Goal: Transaction & Acquisition: Purchase product/service

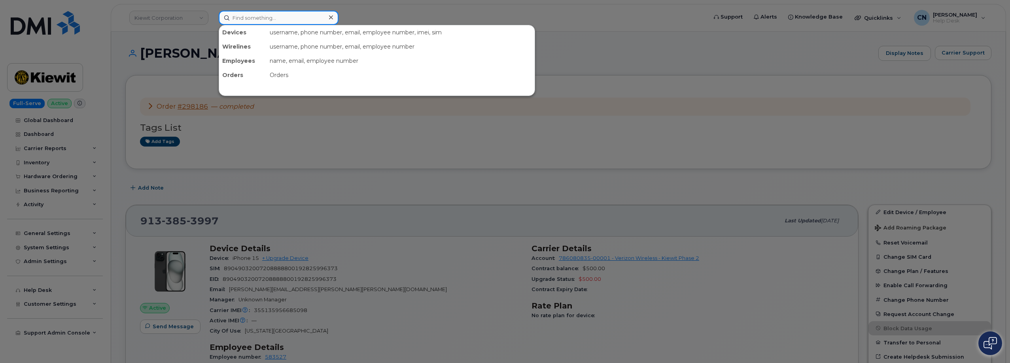
click at [266, 16] on input at bounding box center [279, 18] width 120 height 14
paste input "6782966861"
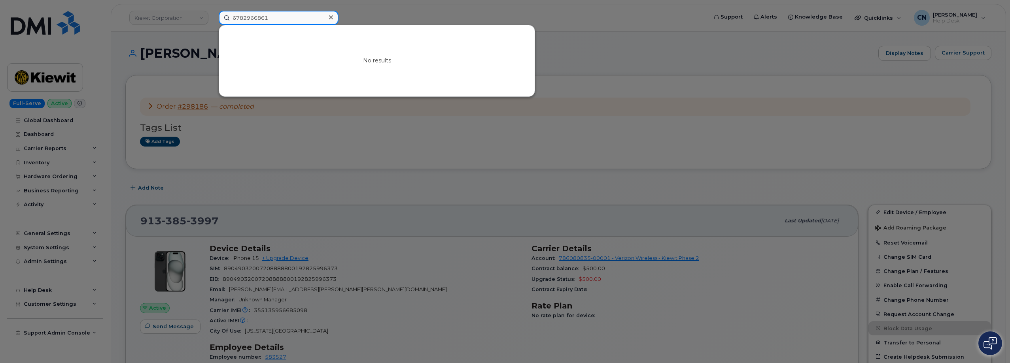
drag, startPoint x: 274, startPoint y: 18, endPoint x: 216, endPoint y: 24, distance: 57.6
click at [216, 24] on div "6782966861 No results" at bounding box center [460, 18] width 496 height 14
paste input "808726040"
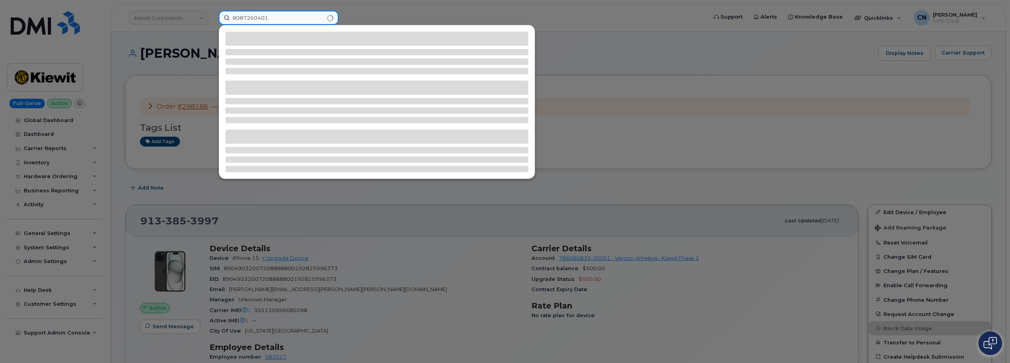
type input "8087260401"
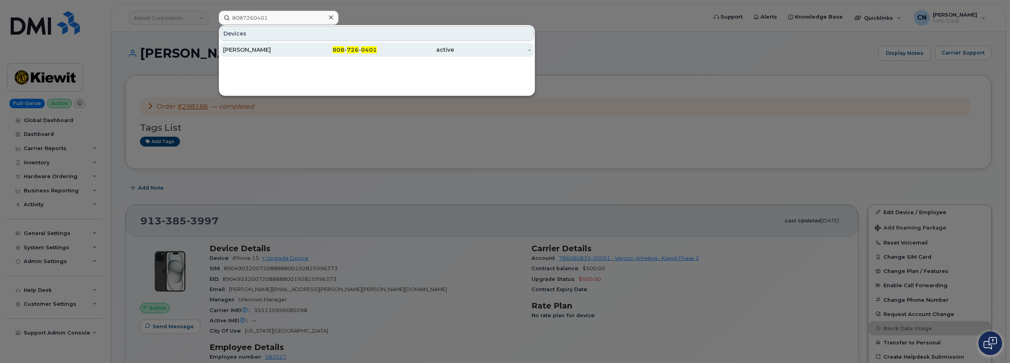
click at [243, 51] on div "[PERSON_NAME]" at bounding box center [261, 50] width 77 height 8
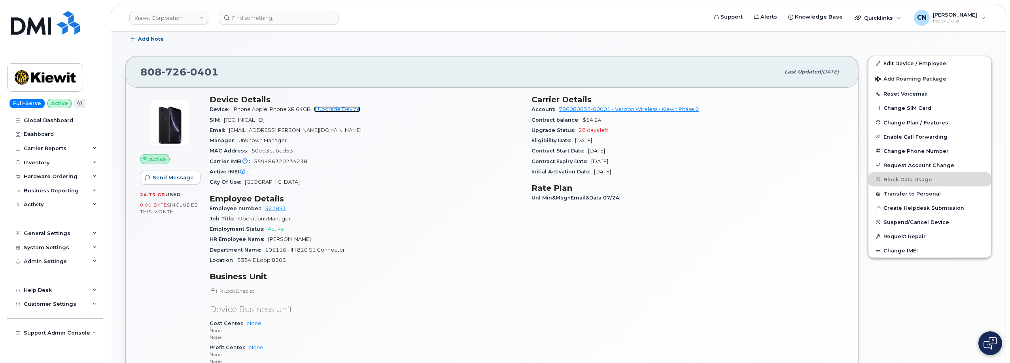
scroll to position [277, 0]
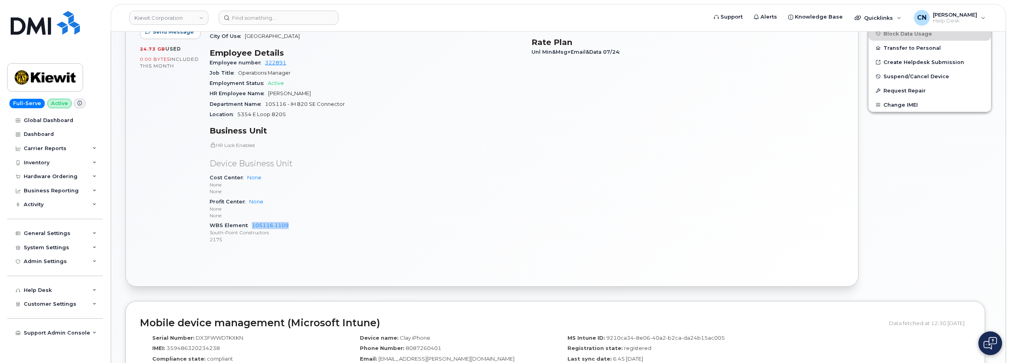
drag, startPoint x: 293, startPoint y: 223, endPoint x: 251, endPoint y: 228, distance: 41.8
click at [251, 228] on div "WBS Element 105116.1109 South-Point Constructors 2175" at bounding box center [366, 233] width 312 height 24
copy link "105116.1109"
click at [249, 16] on input at bounding box center [279, 18] width 120 height 14
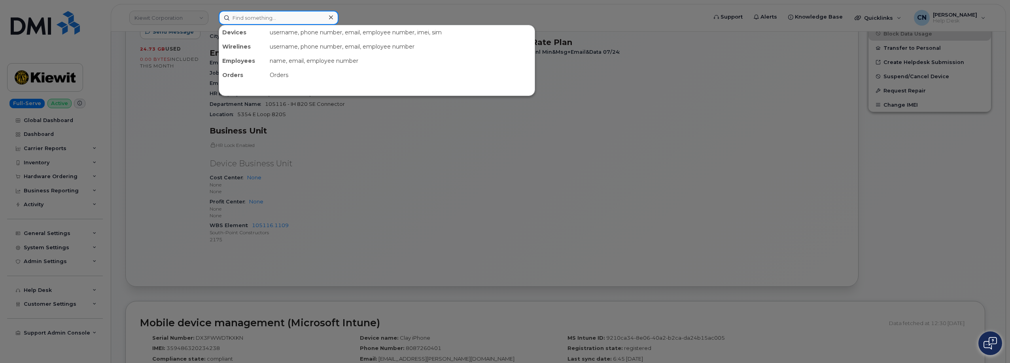
paste input "3148104792"
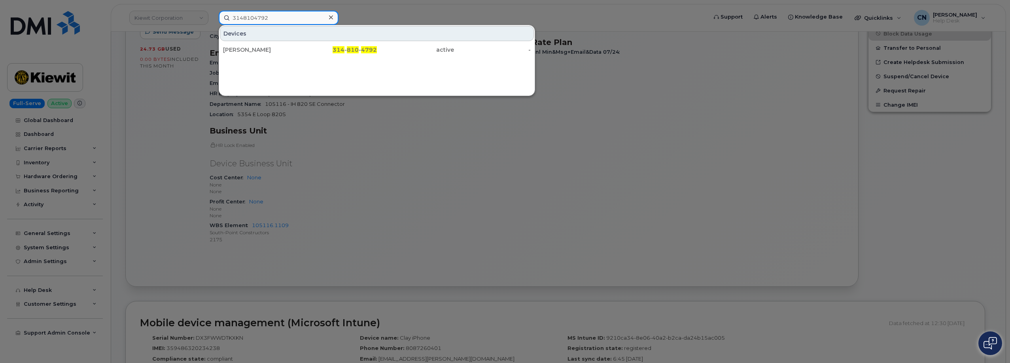
type input "3148104792"
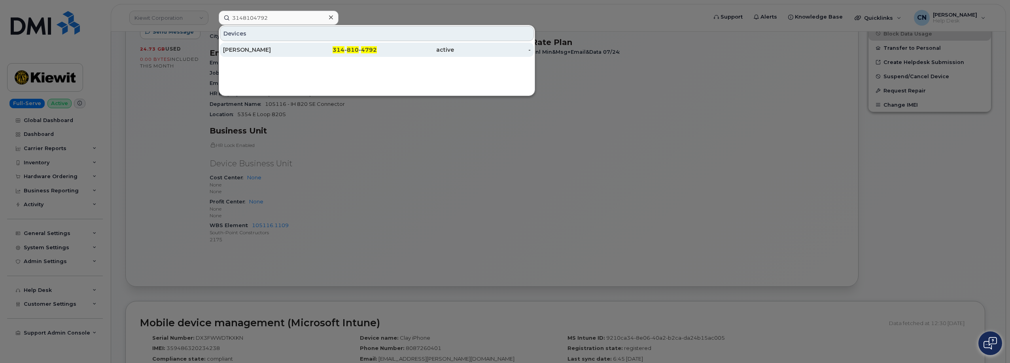
click at [263, 51] on div "DAMON PIETRAS" at bounding box center [261, 50] width 77 height 8
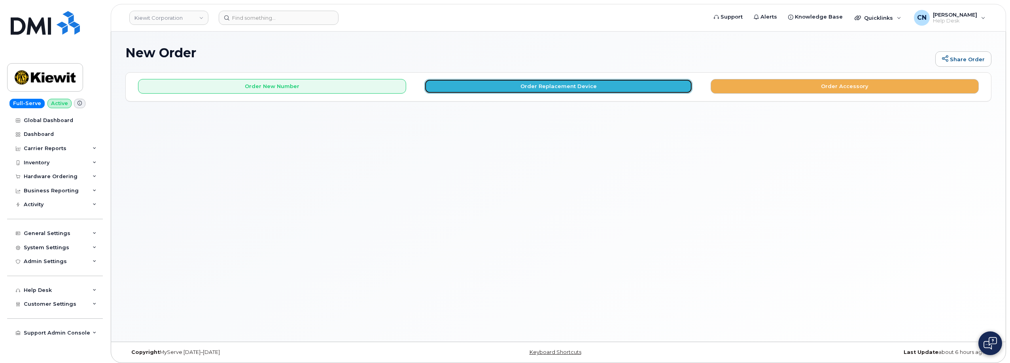
click at [562, 84] on button "Order Replacement Device" at bounding box center [558, 86] width 268 height 15
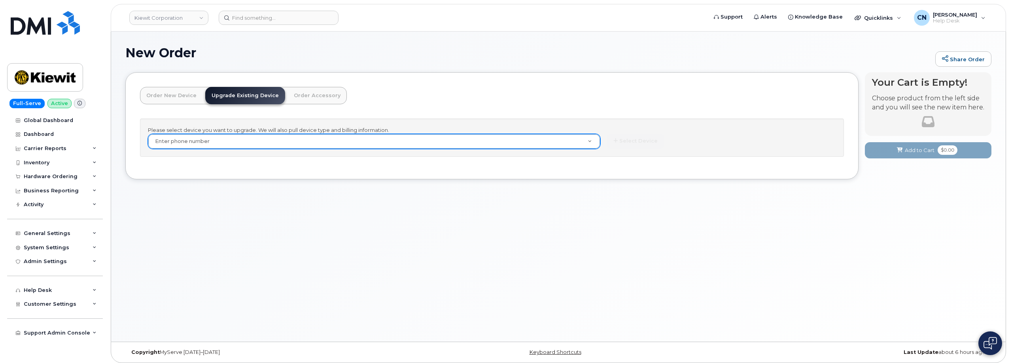
paste input "8087260401"
type input "8087260401"
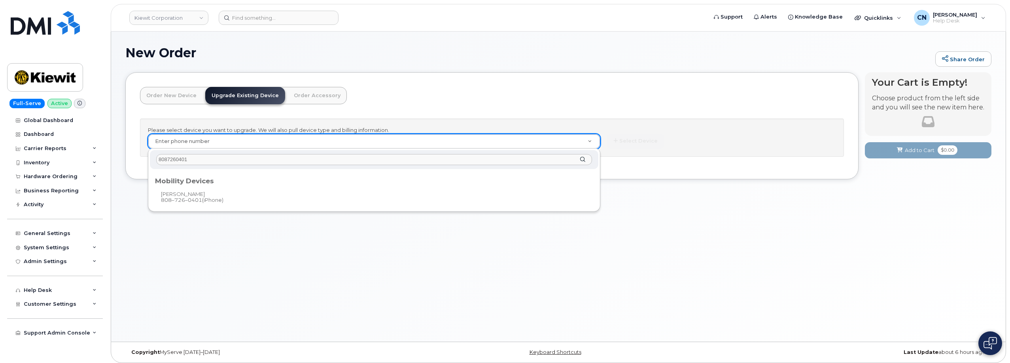
type input "8087260401"
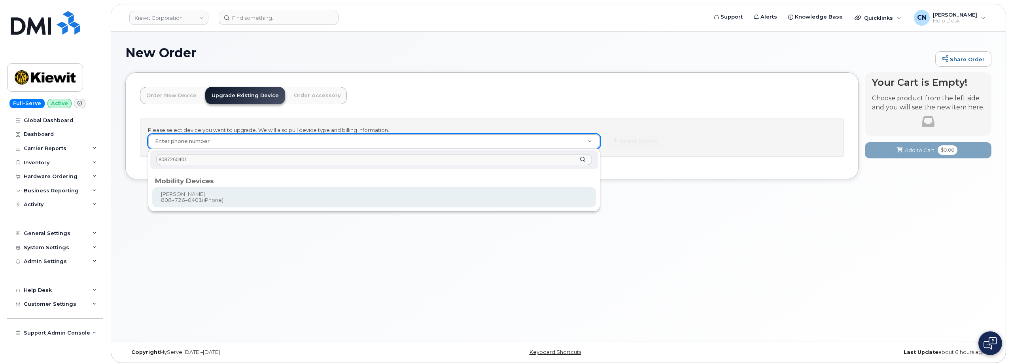
type input "1172364"
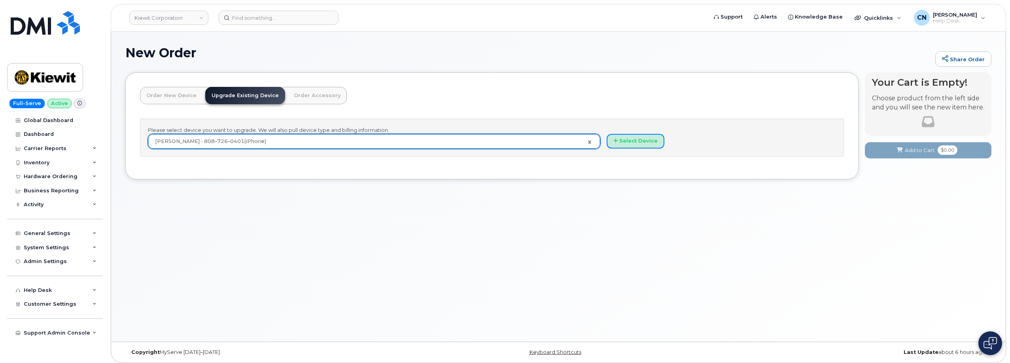
drag, startPoint x: 633, startPoint y: 140, endPoint x: 407, endPoint y: 45, distance: 245.2
click at [633, 141] on button "Select Device" at bounding box center [635, 141] width 58 height 15
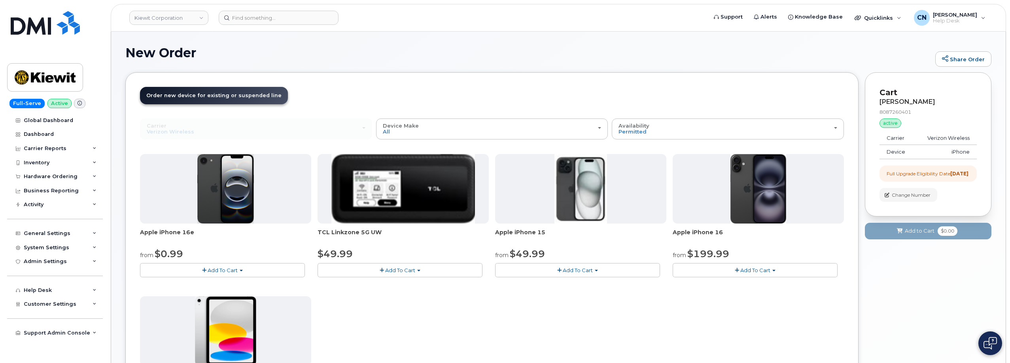
click at [440, 329] on div "Apple iPhone 16e from $0.99 Add To Cart $0.99 - 2 Year Upgrade (128GB) $599.99 …" at bounding box center [492, 293] width 704 height 278
click at [547, 271] on button "Add To Cart" at bounding box center [577, 270] width 165 height 14
click at [534, 285] on link "$49.99 - 2 Year Upgrade (128GB)" at bounding box center [548, 285] width 103 height 10
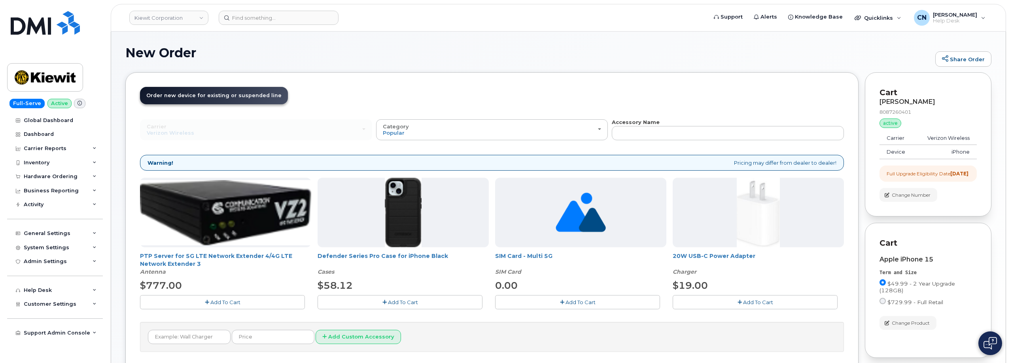
click at [432, 303] on button "Add To Cart" at bounding box center [399, 302] width 165 height 14
click at [760, 301] on span "Add To Cart" at bounding box center [758, 302] width 30 height 6
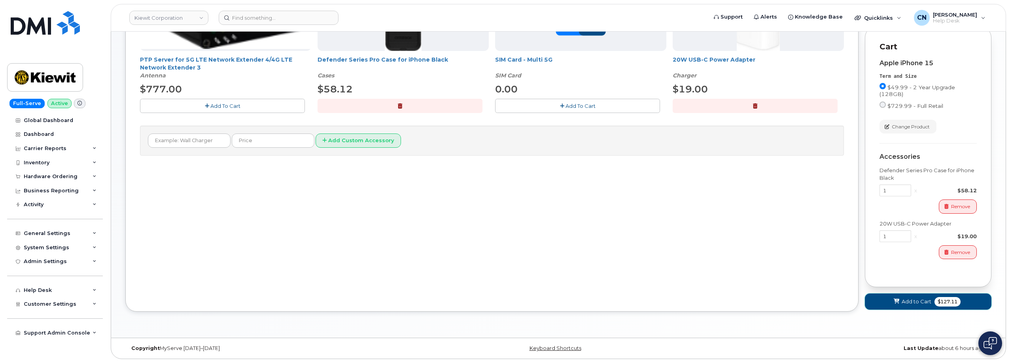
click at [899, 301] on span at bounding box center [897, 302] width 8 height 8
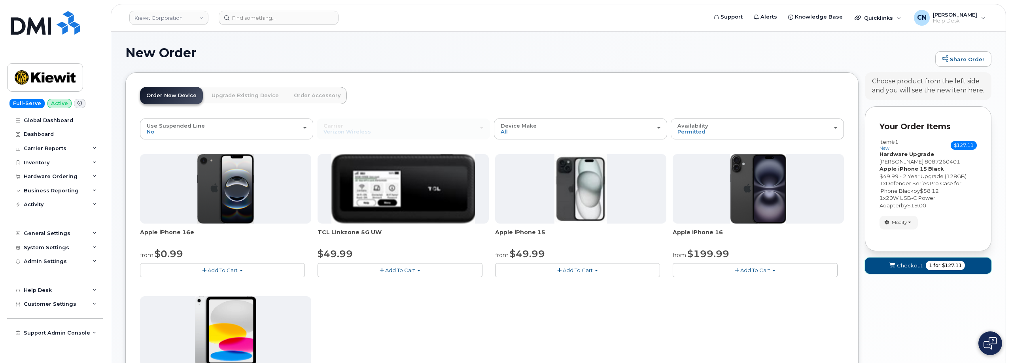
click at [919, 270] on button "Checkout 1 for $127.11" at bounding box center [928, 266] width 127 height 16
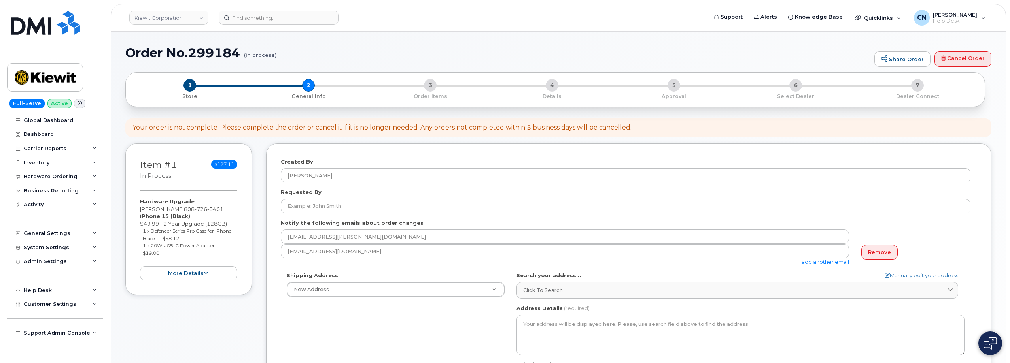
select select
drag, startPoint x: 191, startPoint y: 211, endPoint x: 134, endPoint y: 208, distance: 56.6
click at [134, 208] on div "Item #1 in process $127.11 Hardware Upgrade [PERSON_NAME] [PHONE_NUMBER] iPhone…" at bounding box center [188, 220] width 127 height 152
copy div "[PERSON_NAME]"
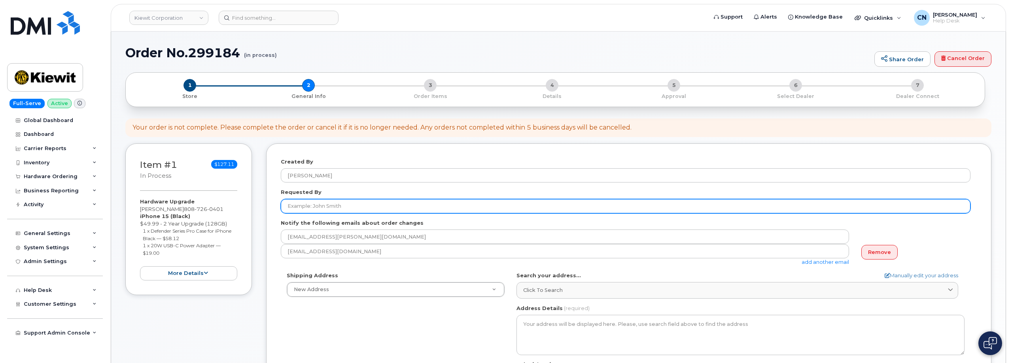
click at [304, 206] on input "Requested By" at bounding box center [625, 206] width 689 height 14
paste input "[PERSON_NAME]"
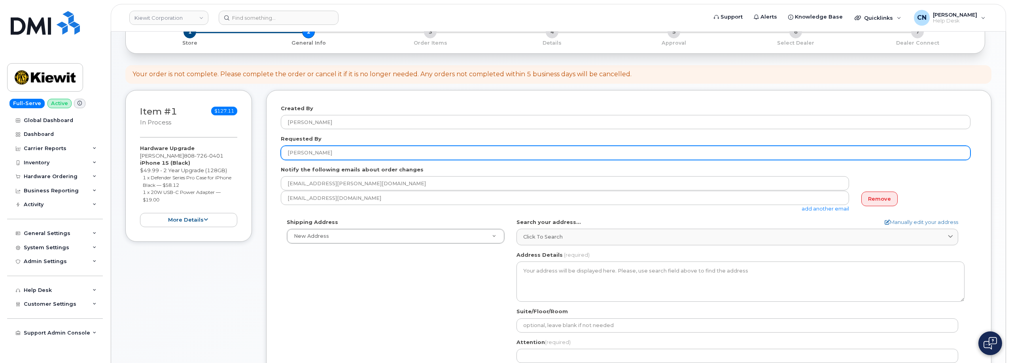
scroll to position [119, 0]
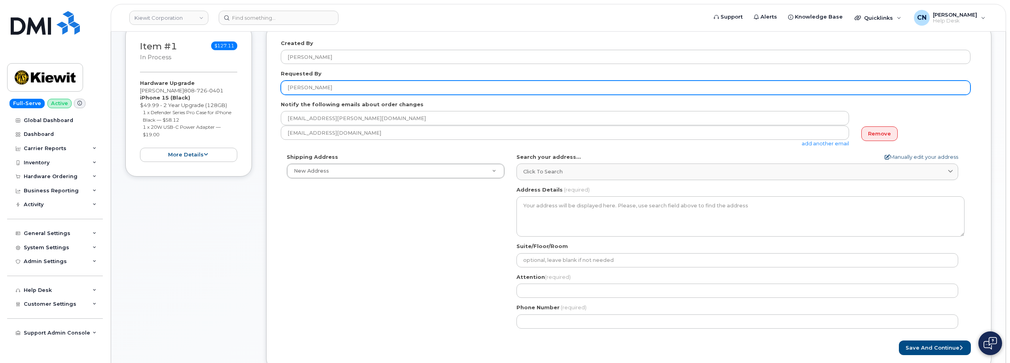
type input "[PERSON_NAME]"
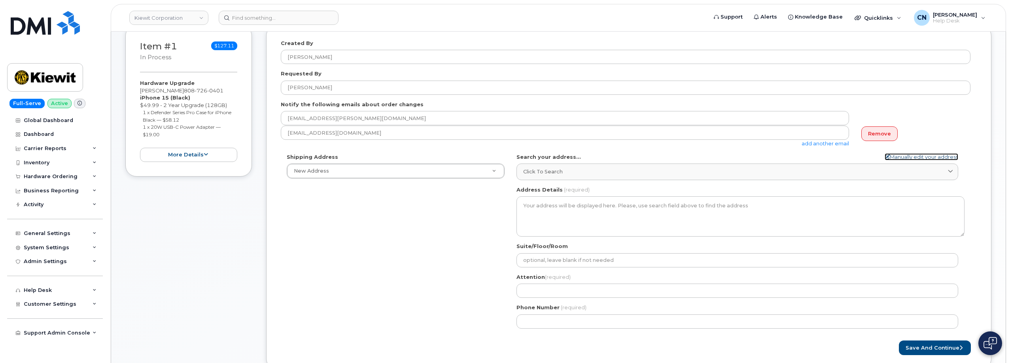
click at [901, 158] on link "Manually edit your address" at bounding box center [921, 157] width 74 height 8
select select
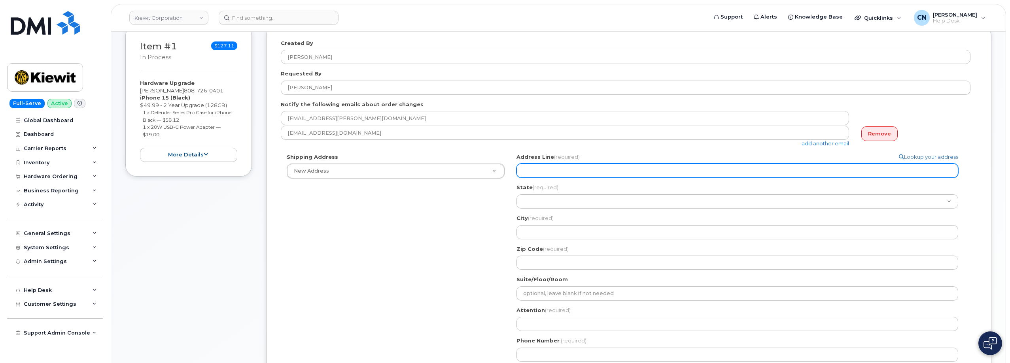
click at [551, 165] on input "Address Line (required)" at bounding box center [737, 171] width 442 height 14
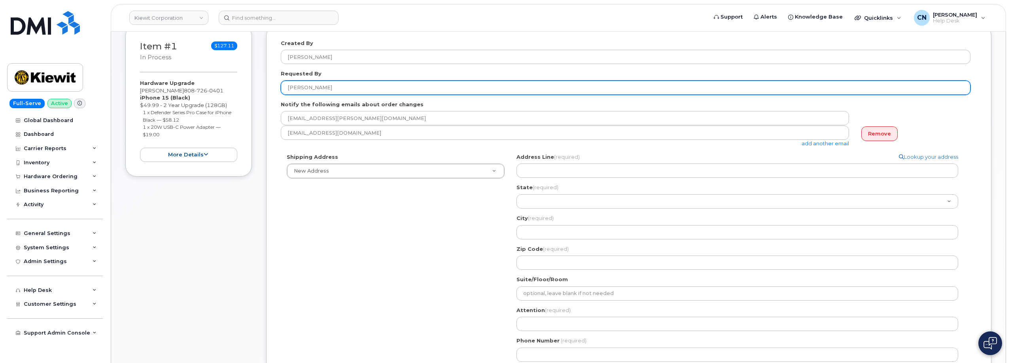
drag, startPoint x: 274, startPoint y: 84, endPoint x: 247, endPoint y: 85, distance: 26.9
click at [247, 85] on div "Item #1 in process $127.11 Hardware Upgrade CLAY DUNNINGTON 808 726 0401 iPhone…" at bounding box center [558, 220] width 866 height 390
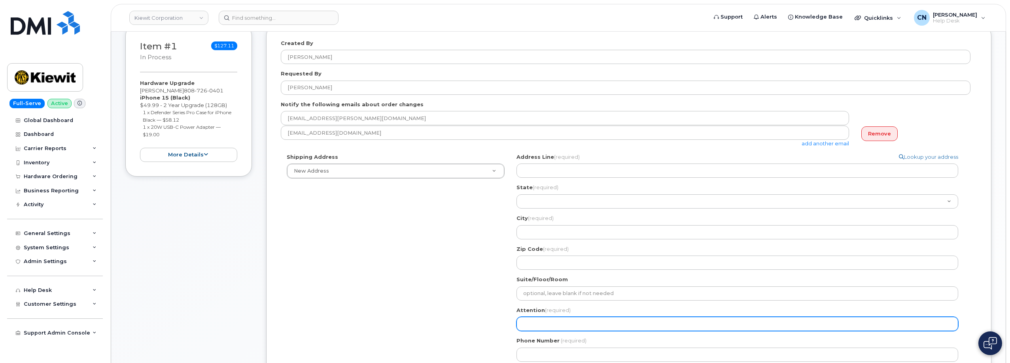
click at [557, 324] on input "Attention (required)" at bounding box center [737, 324] width 442 height 14
paste input "[PERSON_NAME]"
select select
type input "[PERSON_NAME]"
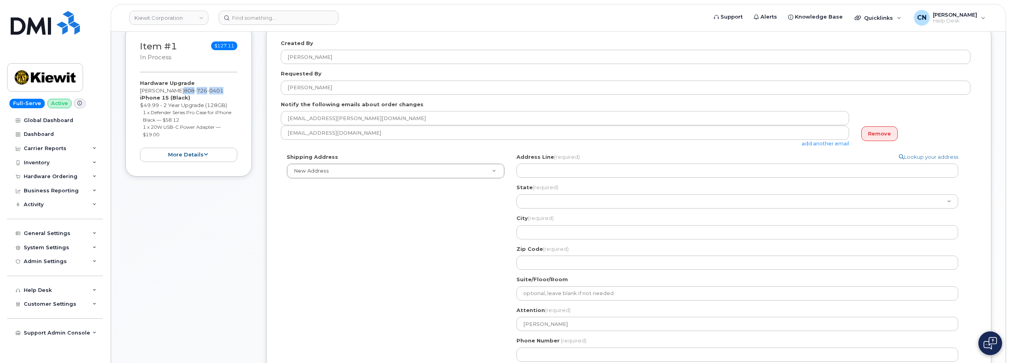
drag, startPoint x: 194, startPoint y: 90, endPoint x: 236, endPoint y: 91, distance: 41.9
click at [236, 91] on div "Hardware Upgrade CLAY DUNNINGTON 808 726 0401 iPhone 15 (Black) $49.99 - 2 Year…" at bounding box center [188, 120] width 97 height 83
copy span "808 726 0401"
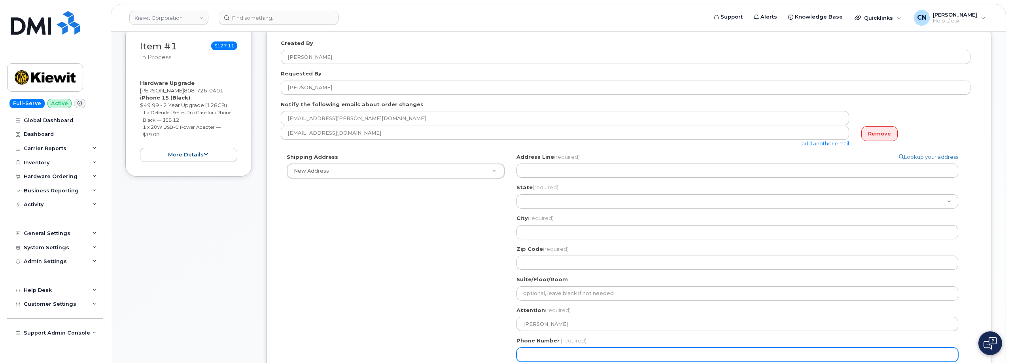
paste input "8087260401"
select select
click at [578, 355] on input "8087260401" at bounding box center [737, 355] width 442 height 14
type input "8087260401"
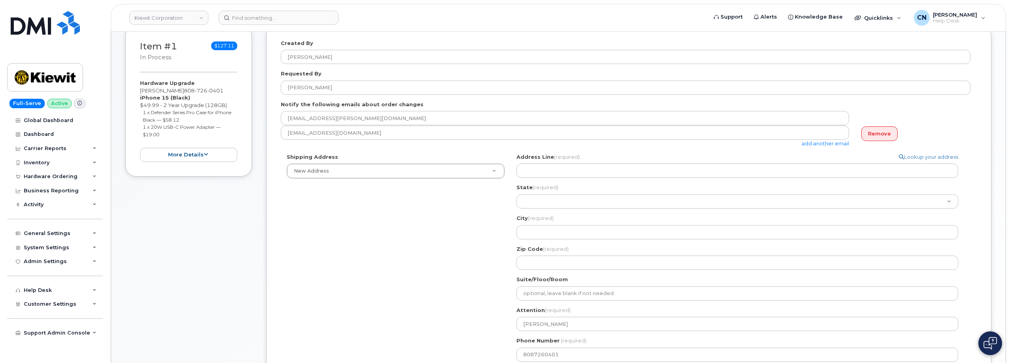
click at [523, 164] on div "Address Line (required) Lookup your address" at bounding box center [740, 165] width 448 height 25
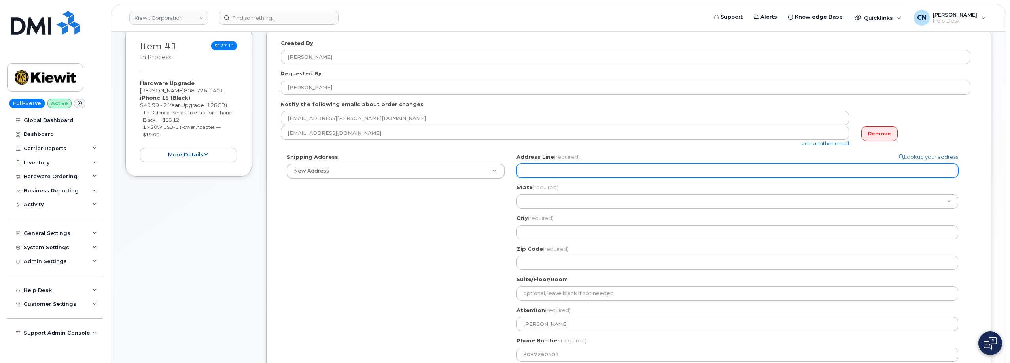
click at [527, 171] on input "Address Line (required)" at bounding box center [737, 171] width 442 height 14
select select
type input "5"
select select
type input "53"
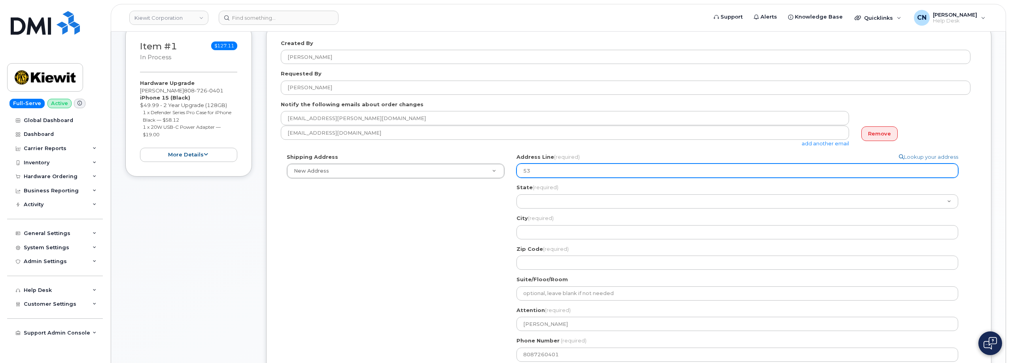
select select
type input "535"
select select
type input "5354"
select select
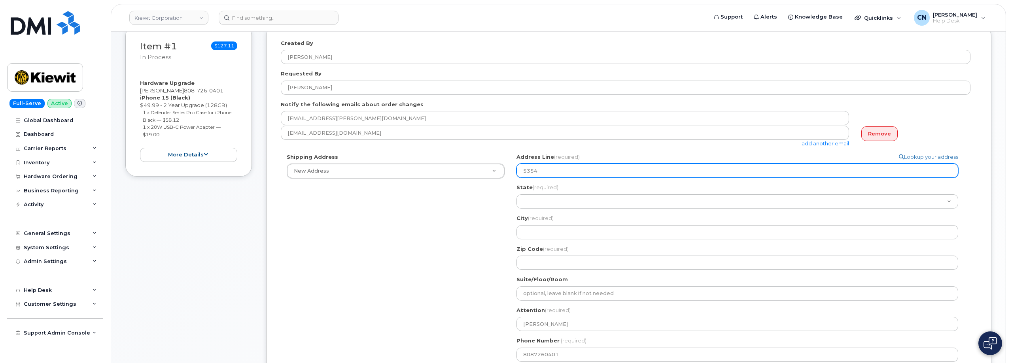
type input "5354 E"
select select
type input "5354 Ea"
select select
type input "5354 Eas"
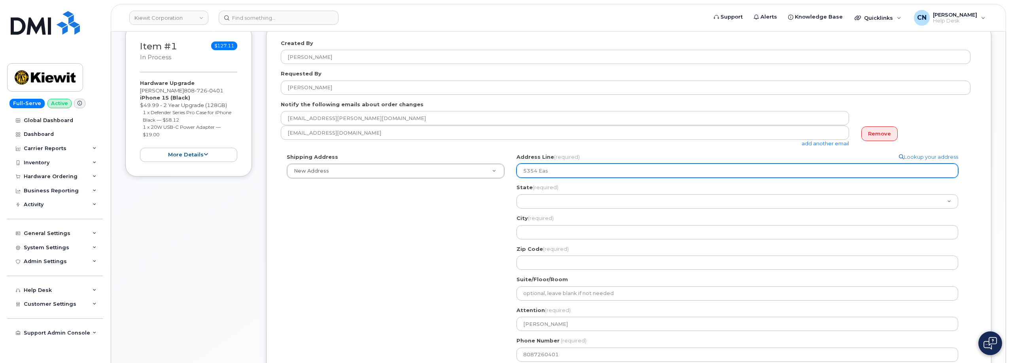
select select
type input "5354 East"
select select
type input "5354 East L"
select select
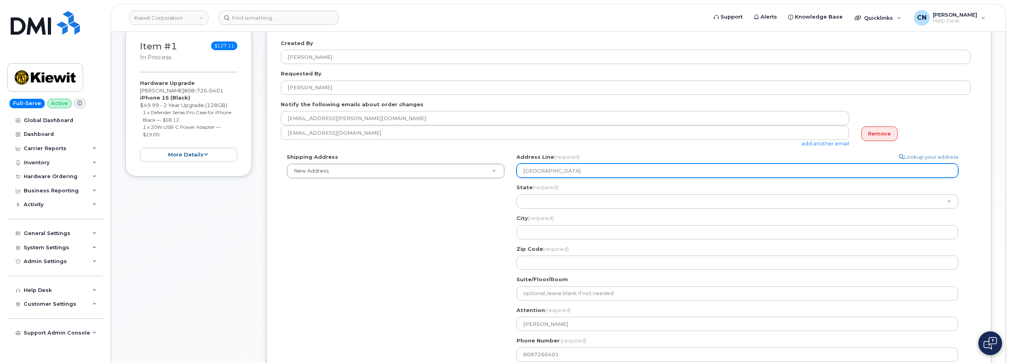
type input "5354 East Lo"
select select
type input "5354 East Loo"
select select
type input "5354 East Loop"
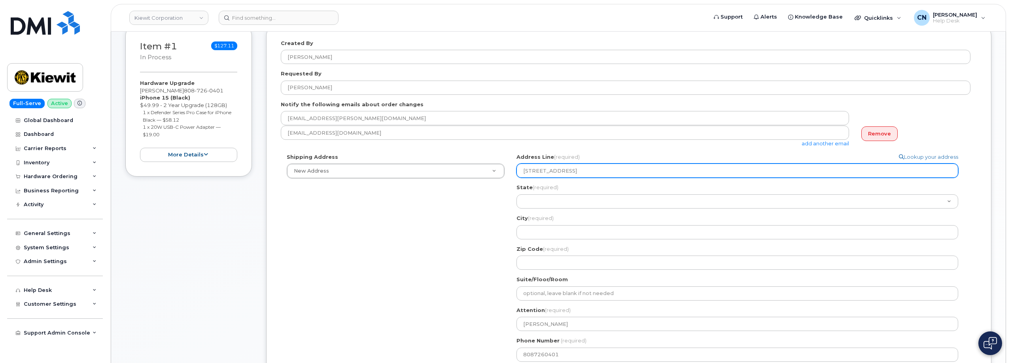
select select
type input "5354 East Loop 8"
select select
type input "5354 East Loop 82"
select select
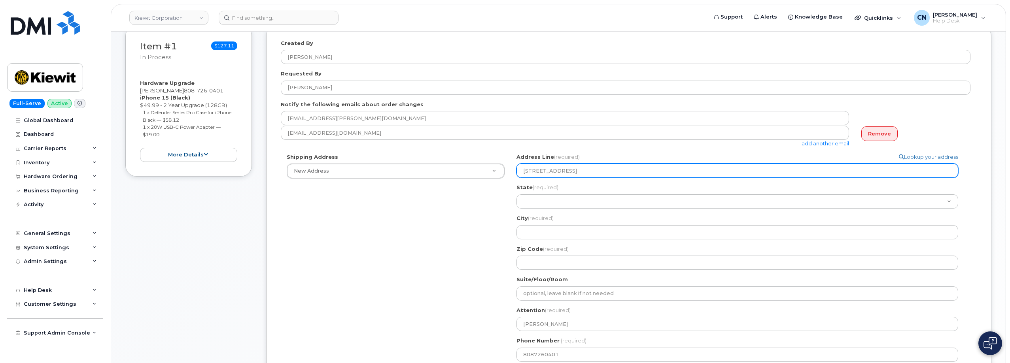
type input "5354 East Loop 820"
select select
type input "5354 East Loop 820 S"
select select
type input "5354 East Loop 820 So"
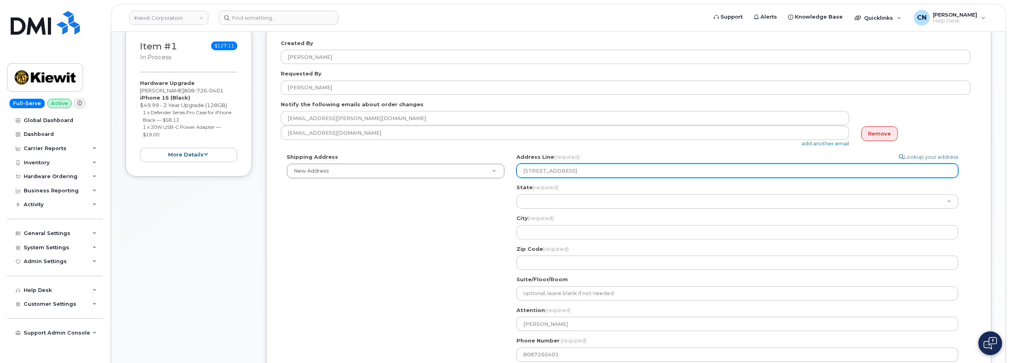
select select
type input "5354 East Loop 820 Sou"
select select
type input "5354 East Loop 820 Sout"
select select
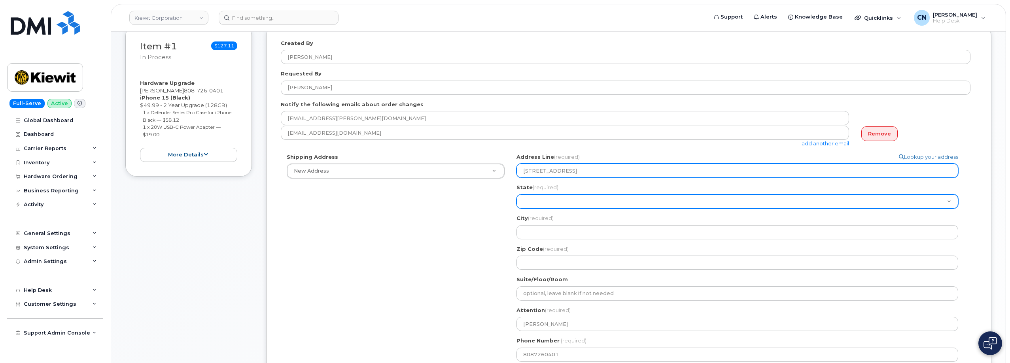
type input "5354 East Loop 820 South"
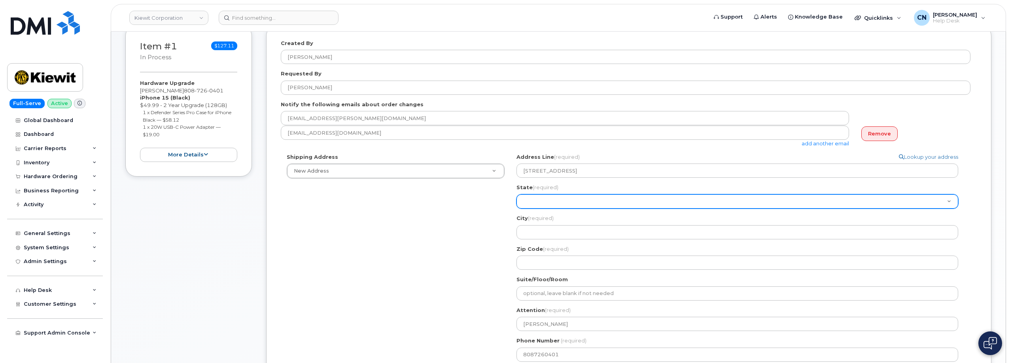
click at [543, 202] on select "Alabama Alaska American Samoa Arizona Arkansas California Colorado Connecticut …" at bounding box center [737, 202] width 442 height 14
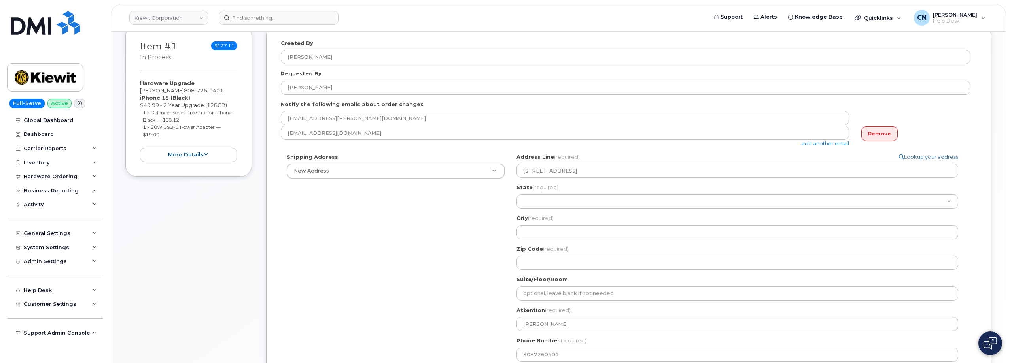
click at [452, 238] on div "Shipping Address New Address New Address 801 FM 694 20251 CR 300 508 Omega Stre…" at bounding box center [625, 260] width 689 height 215
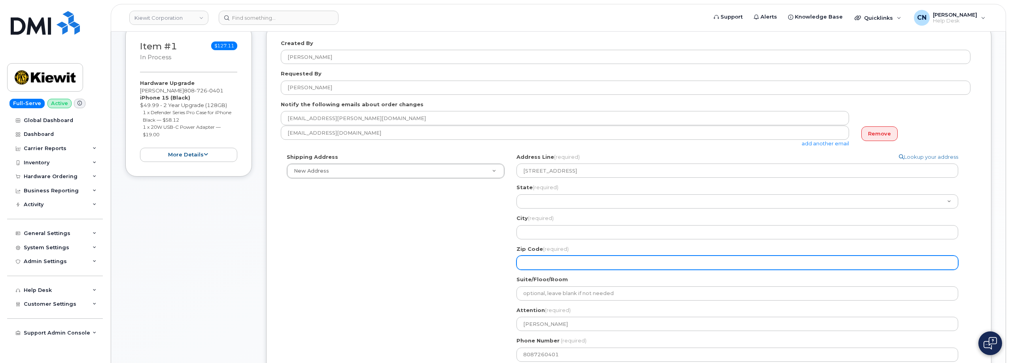
click at [541, 260] on input "Zip Code (required)" at bounding box center [737, 263] width 442 height 14
select select
type input "7"
select select
type input "76"
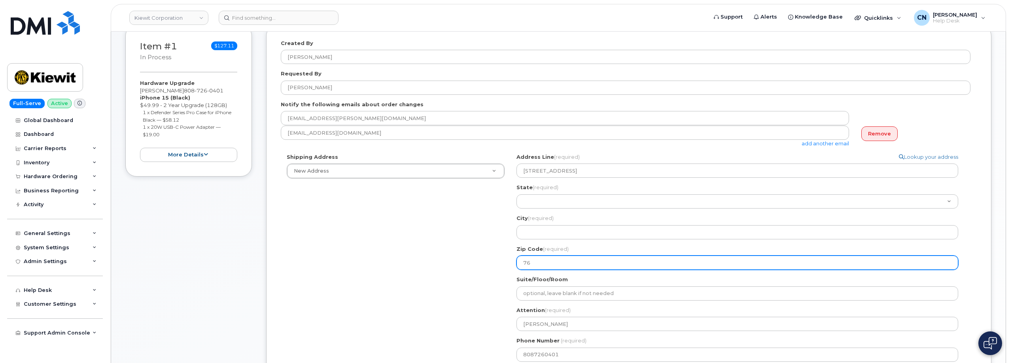
select select
type input "761"
select select
type input "7611"
select select
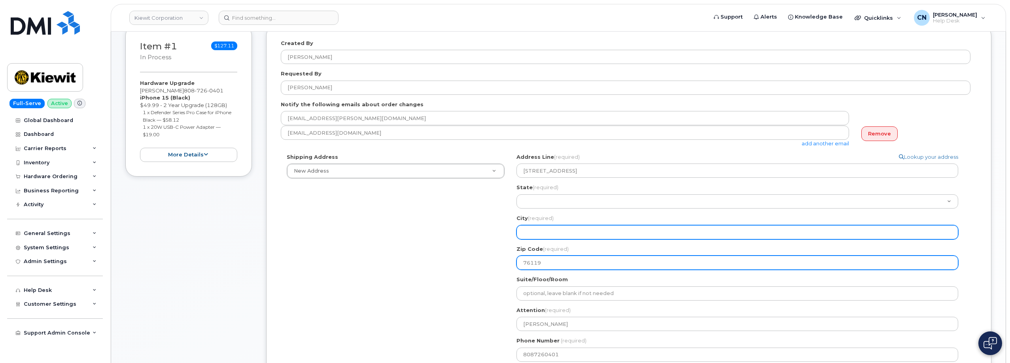
type input "76119"
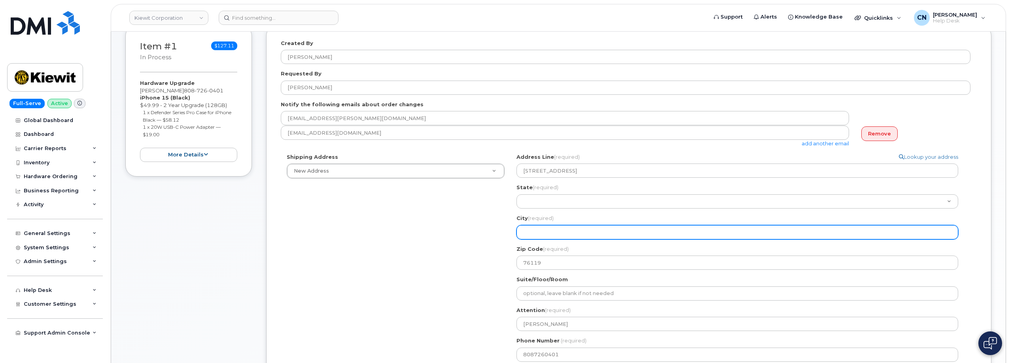
click at [533, 231] on input "City (required)" at bounding box center [737, 232] width 442 height 14
select select
type input "F"
select select
type input "Fo"
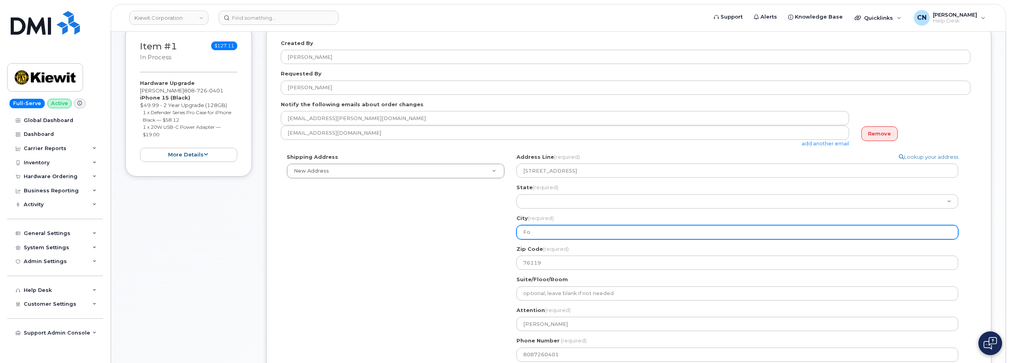
select select
type input "For"
select select
type input "Fort"
select select
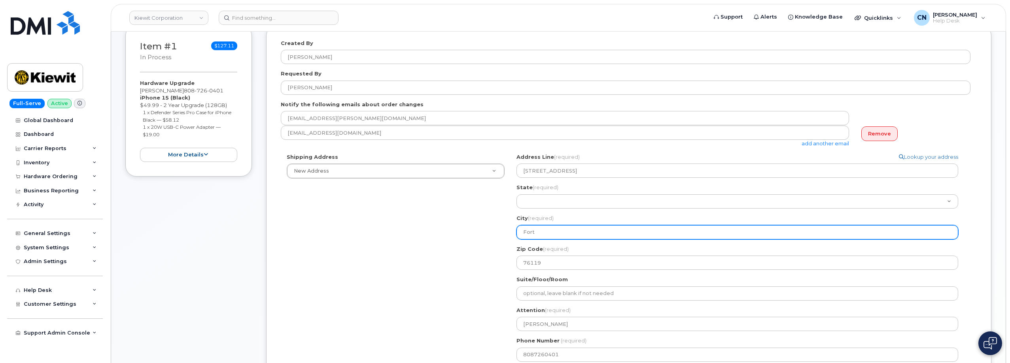
type input "Fort W"
select select
type input "Fort Wi"
select select
type input "Fort Wir"
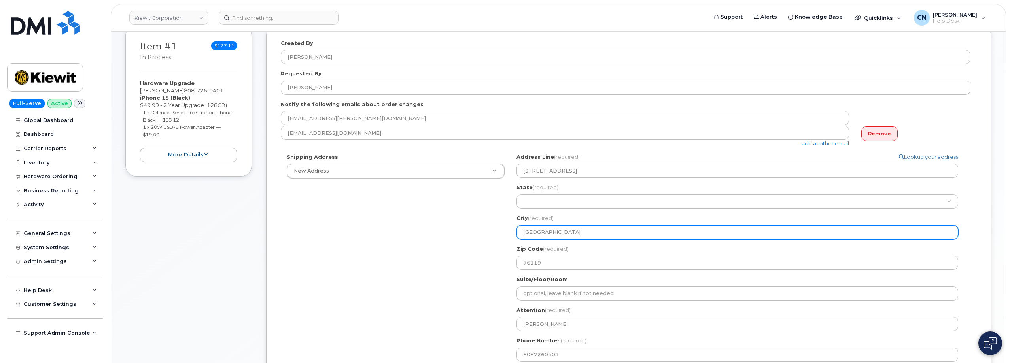
select select
type input "Fort Wirt"
select select
type input "Fort Wirth"
select select
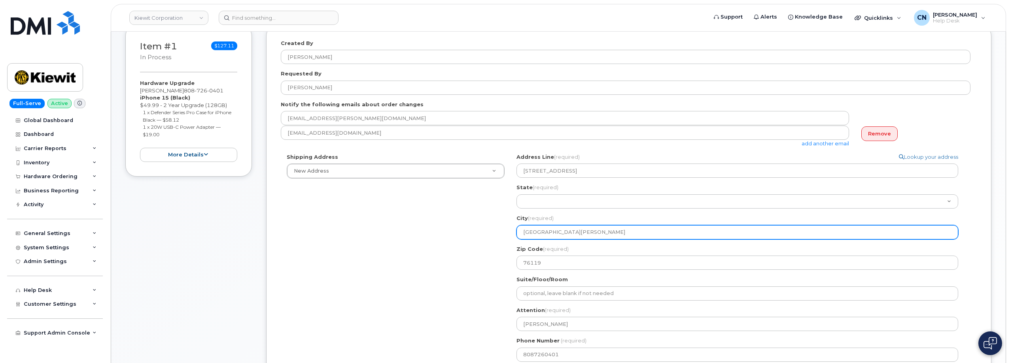
type input "Fort Wirt"
select select
type input "Fort Wir"
select select
type input "Fort Wi"
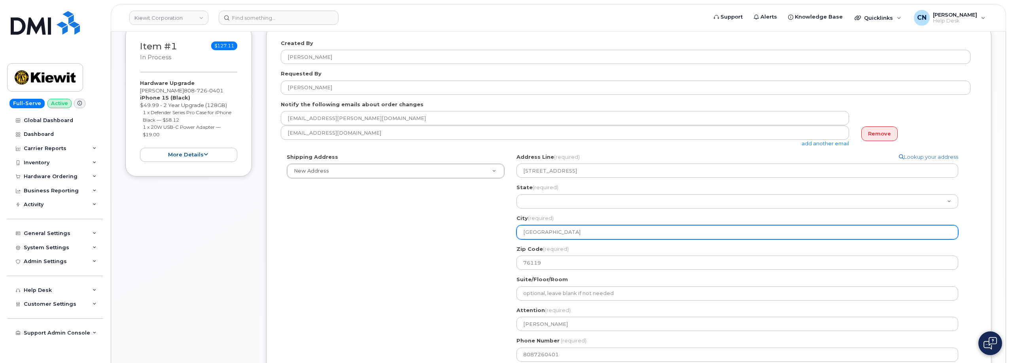
select select
type input "Fort W"
select select
type input "Fort Wo"
select select
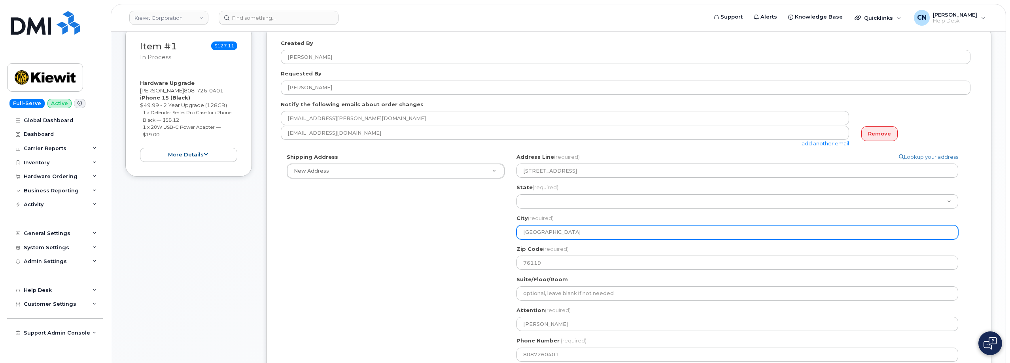
type input "Fort Wor"
select select
type input "Fort Wort"
select select
type input "Fort Worth"
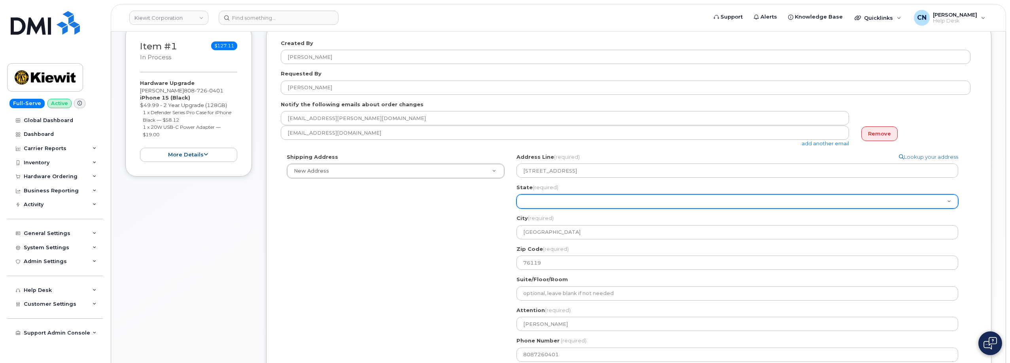
drag, startPoint x: 528, startPoint y: 218, endPoint x: 533, endPoint y: 203, distance: 15.3
click at [529, 215] on label "City (required)" at bounding box center [534, 219] width 37 height 8
click at [0, 0] on input "Fort Worth" at bounding box center [0, 0] width 0 height 0
click at [533, 201] on select "Alabama Alaska American Samoa Arizona Arkansas California Colorado Connecticut …" at bounding box center [737, 202] width 442 height 14
select select "TX"
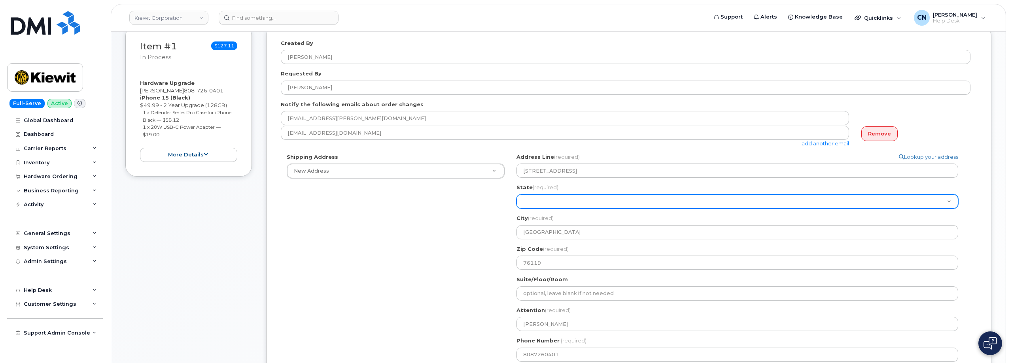
click at [516, 195] on select "Alabama Alaska American Samoa Arizona Arkansas California Colorado Connecticut …" at bounding box center [737, 202] width 442 height 14
select select
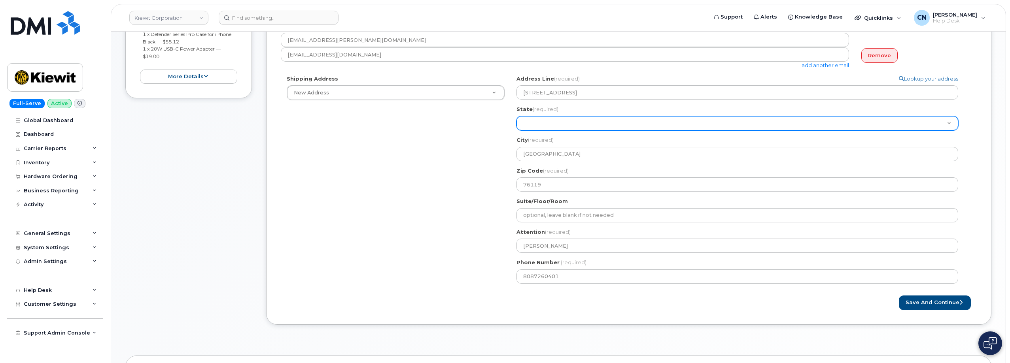
scroll to position [198, 0]
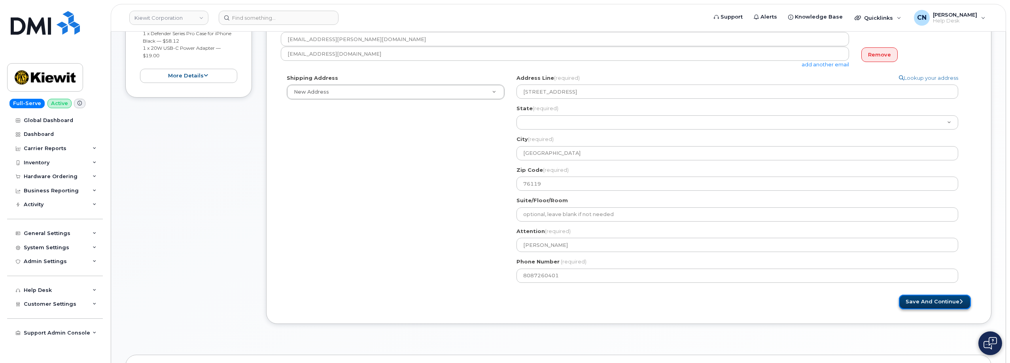
click at [906, 301] on button "Save and Continue" at bounding box center [935, 302] width 72 height 15
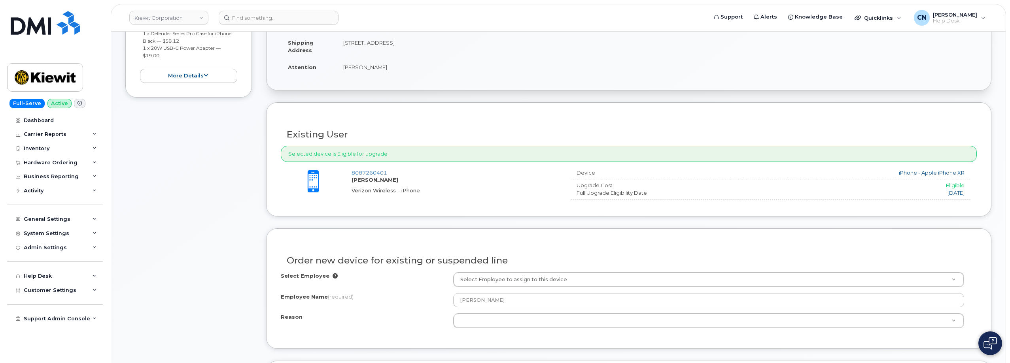
scroll to position [277, 0]
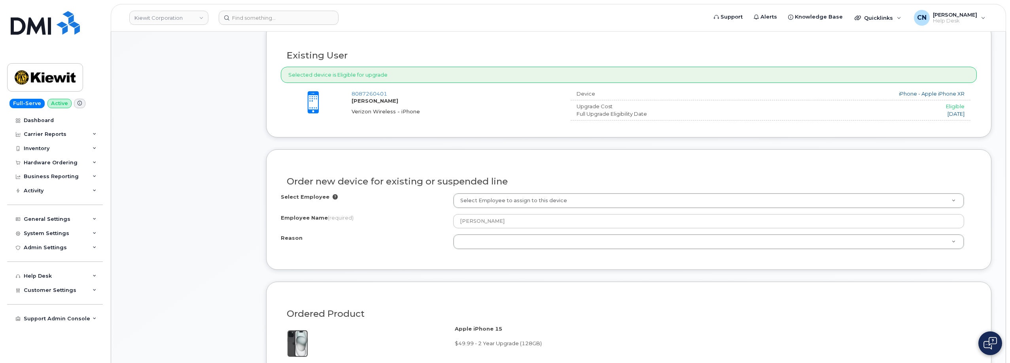
click at [493, 249] on div "Select Employee Select Employee to assign to this device Employee Name (require…" at bounding box center [629, 224] width 696 height 62
click at [495, 210] on div "Select Employee Select Employee to assign to this device Employee Name (require…" at bounding box center [629, 221] width 696 height 56
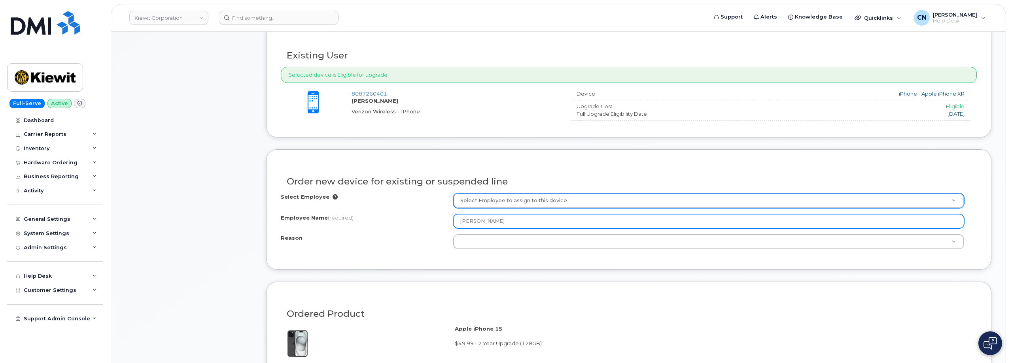
drag, startPoint x: 524, startPoint y: 224, endPoint x: 443, endPoint y: 227, distance: 81.5
click at [443, 227] on div "Employee Name (required) [PERSON_NAME]" at bounding box center [629, 221] width 696 height 14
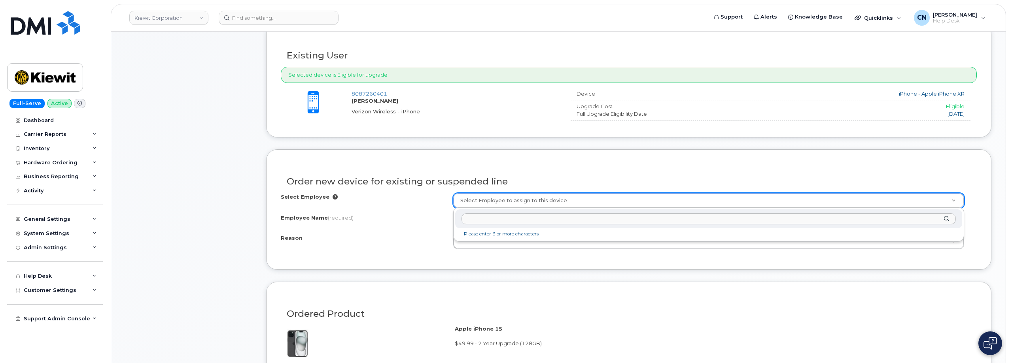
paste input "[PERSON_NAME]"
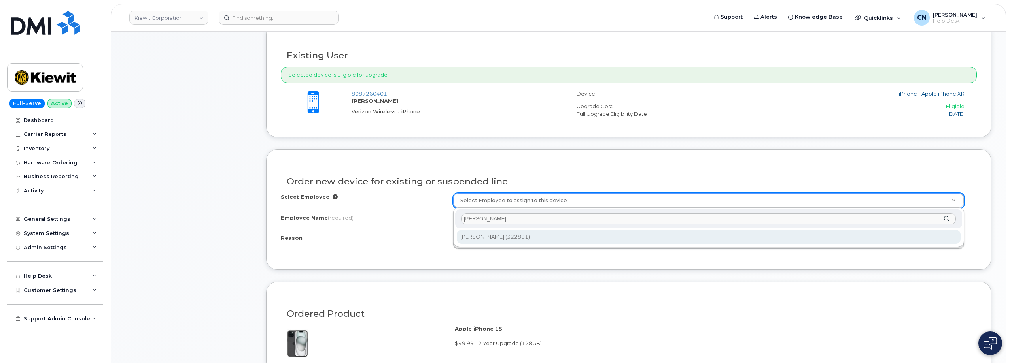
type input "[PERSON_NAME]"
type input "2150439"
type input "[PERSON_NAME]"
select select
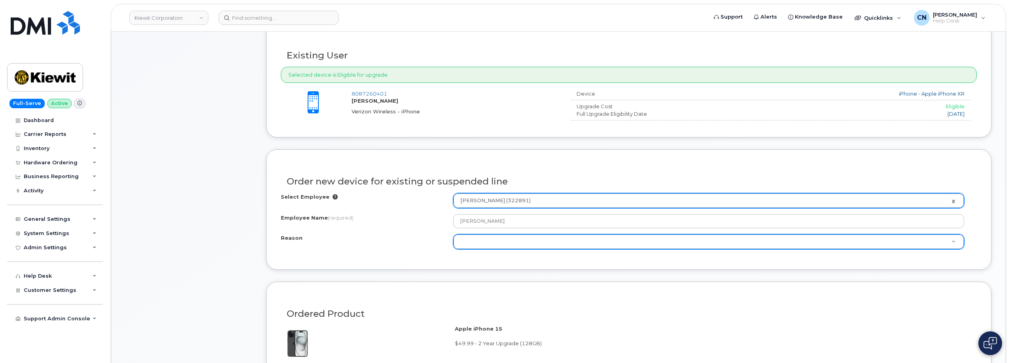
click at [489, 249] on div "Reason Reason" at bounding box center [708, 241] width 511 height 15
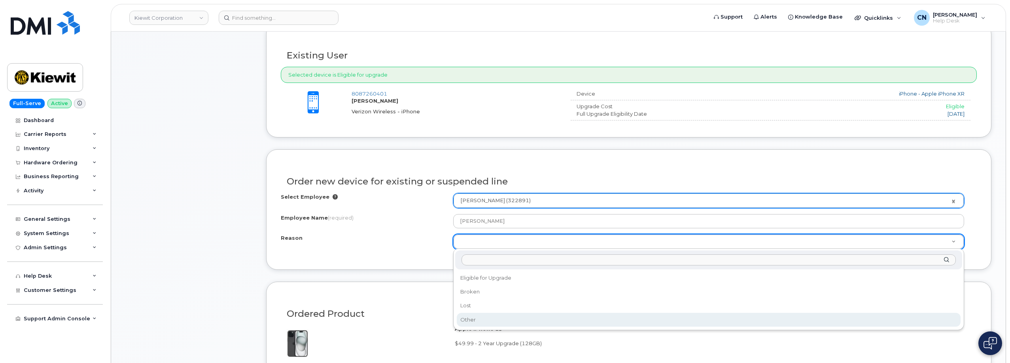
select select "other"
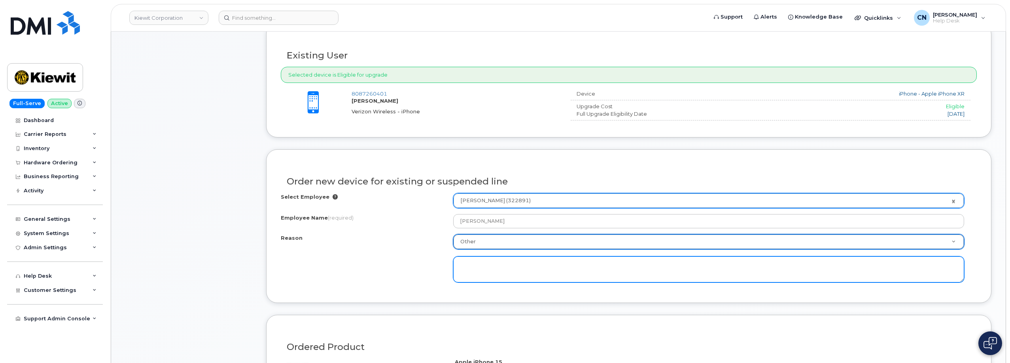
click at [486, 264] on textarea at bounding box center [708, 270] width 511 height 26
drag, startPoint x: 489, startPoint y: 274, endPoint x: 455, endPoint y: 275, distance: 34.0
click at [455, 275] on textarea "Device is out of warranty iPhone XR Constantly running out memory Battery Capac…" at bounding box center [708, 270] width 511 height 26
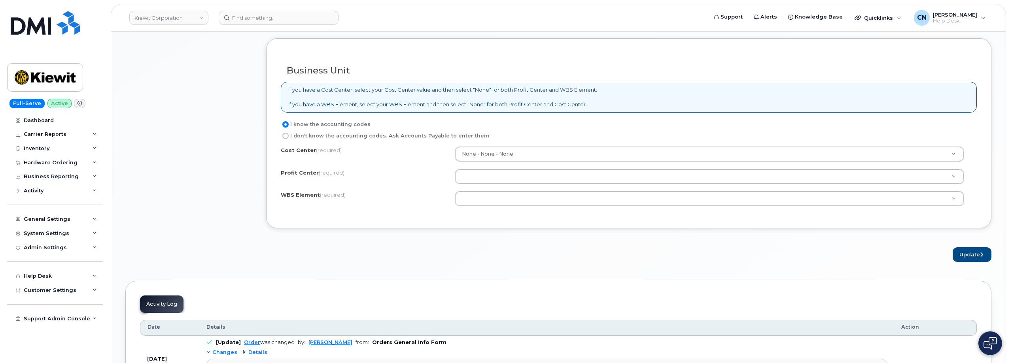
scroll to position [712, 0]
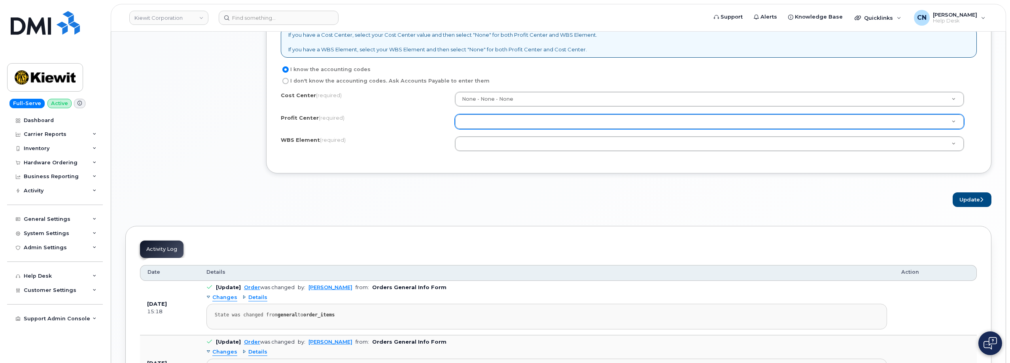
type textarea "Device is out of warranty iPhone XR Constantly running out memory Battery Capac…"
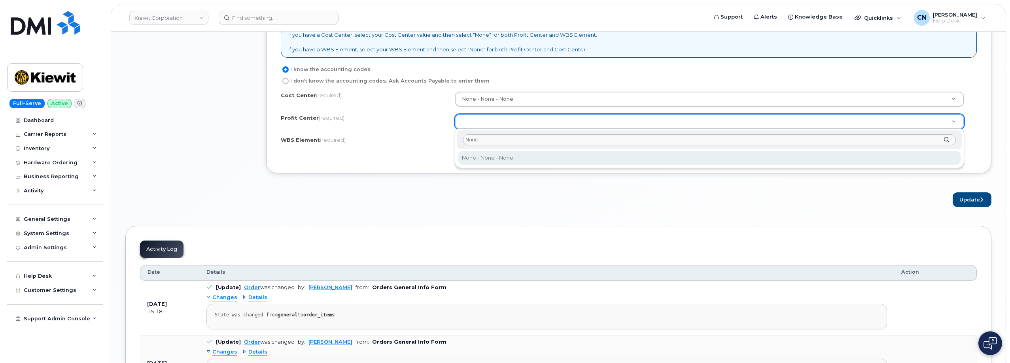
type input "None"
select select "None"
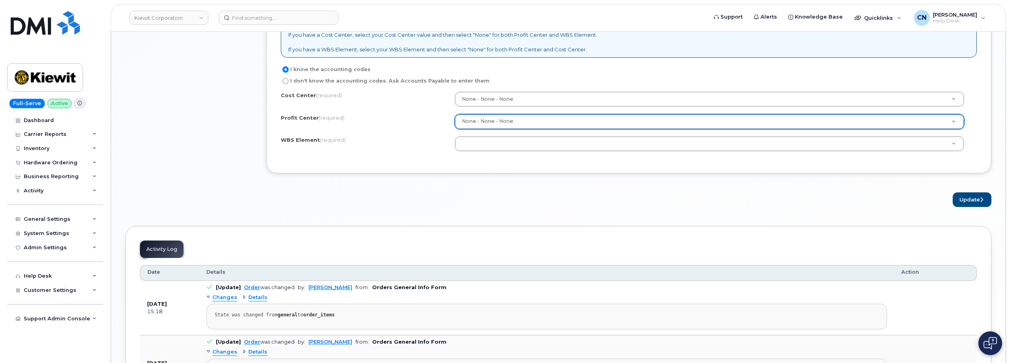
paste input "105116.1109"
type input "105116.1109"
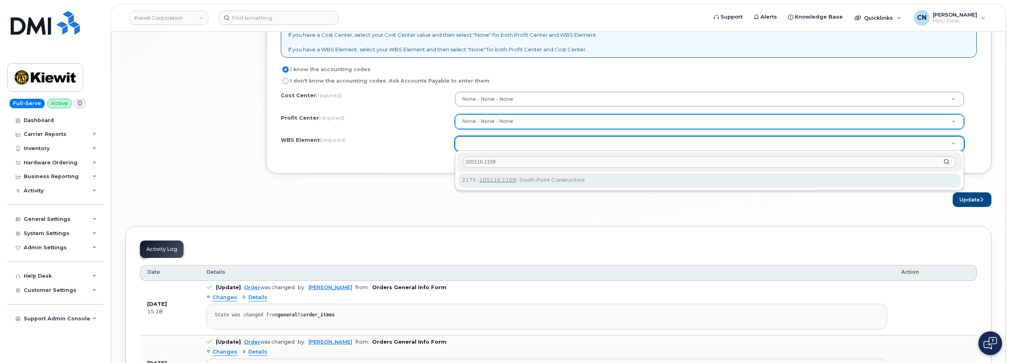
type input "105116.1109"
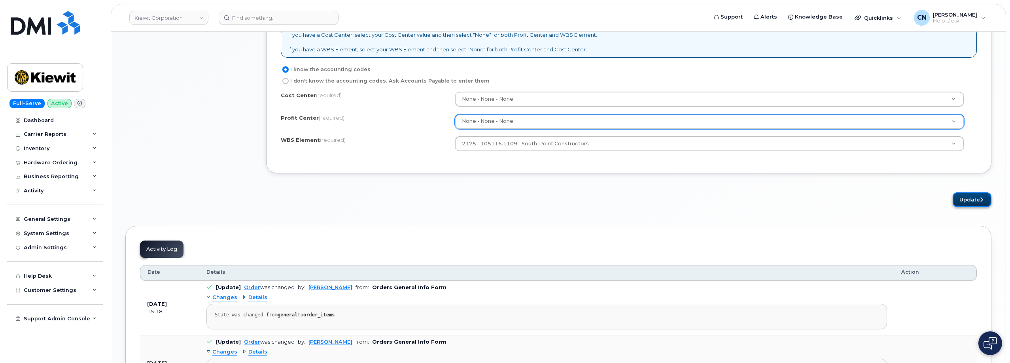
click at [960, 196] on button "Update" at bounding box center [971, 200] width 39 height 15
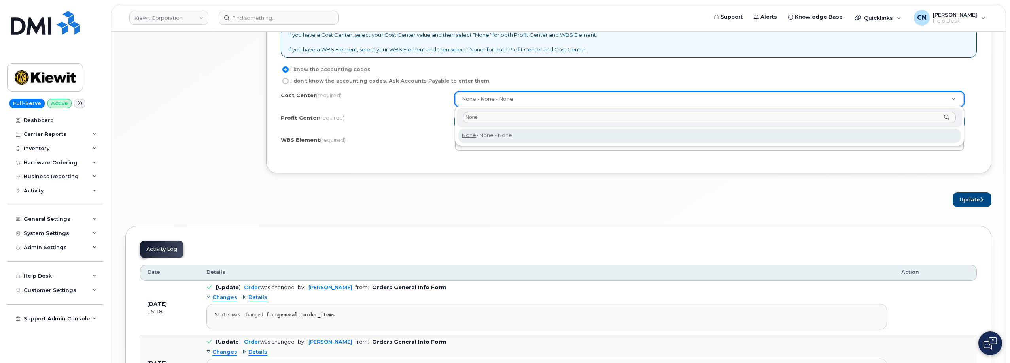
type input "None"
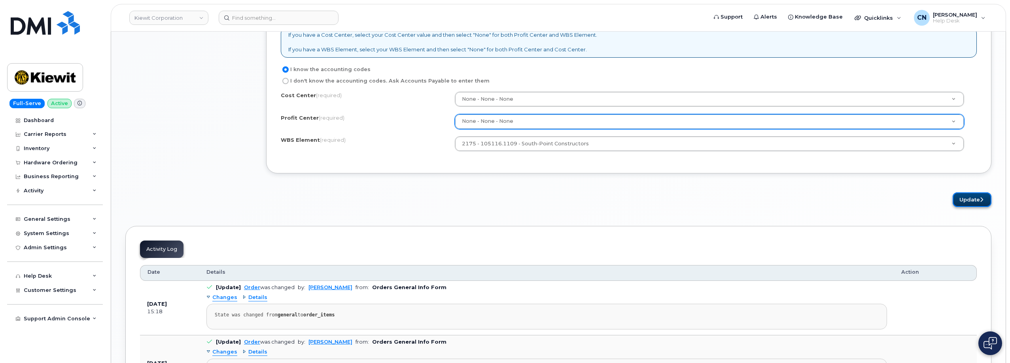
click at [961, 196] on button "Update" at bounding box center [971, 200] width 39 height 15
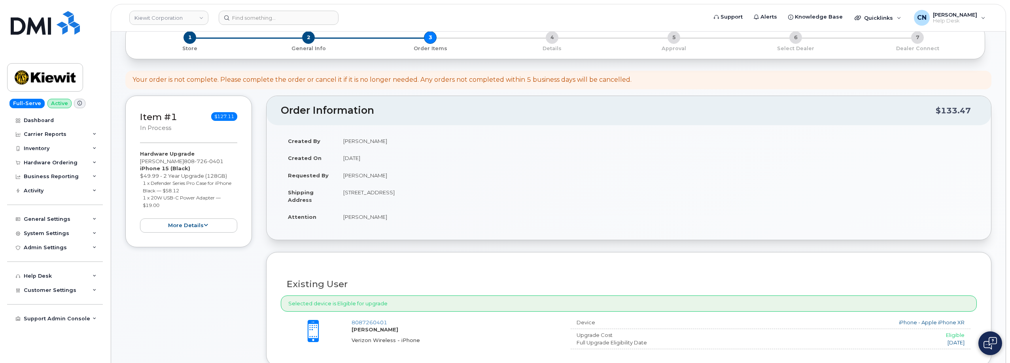
scroll to position [0, 0]
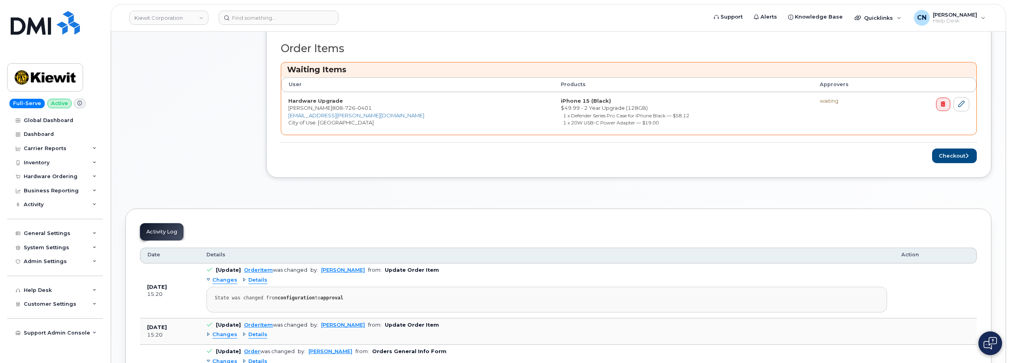
scroll to position [316, 0]
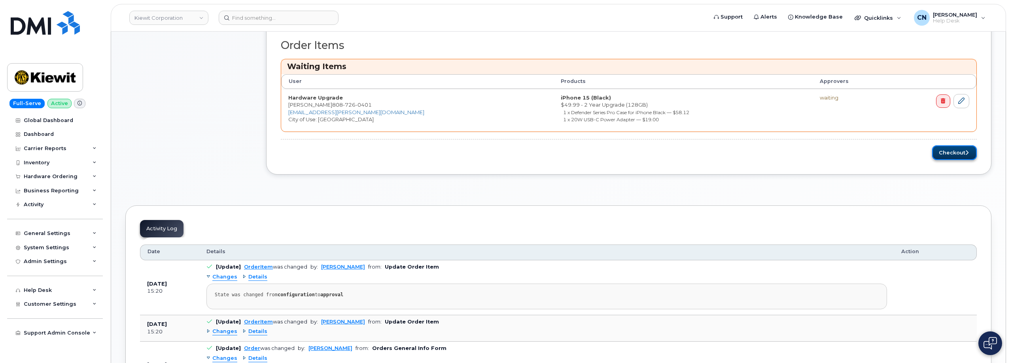
click at [950, 151] on button "Checkout" at bounding box center [954, 152] width 45 height 15
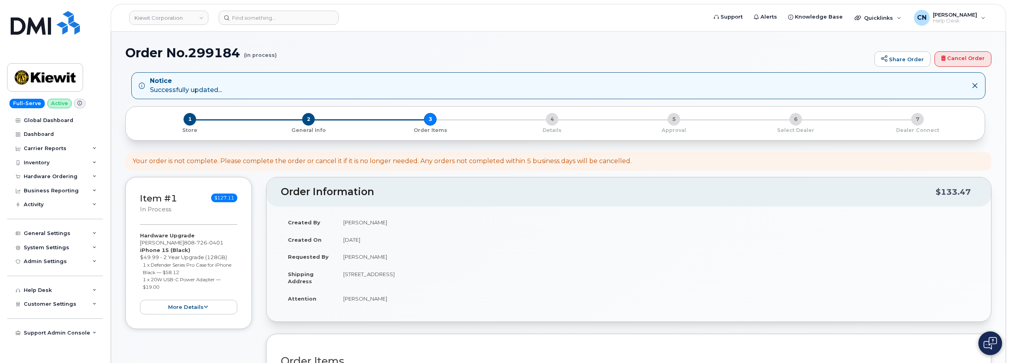
scroll to position [0, 0]
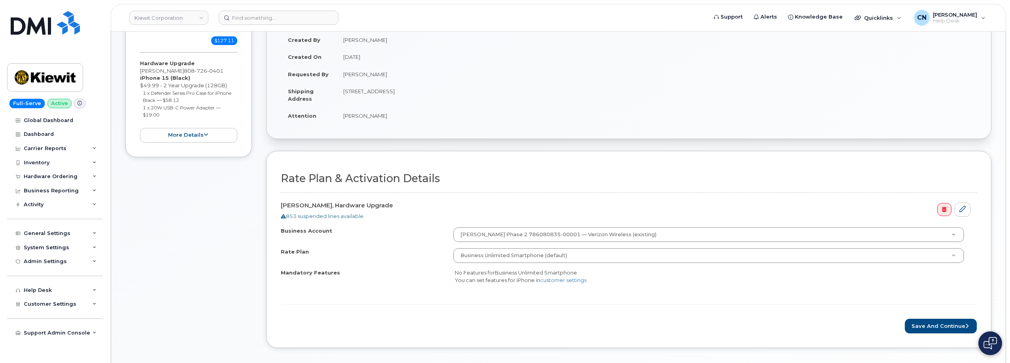
scroll to position [158, 0]
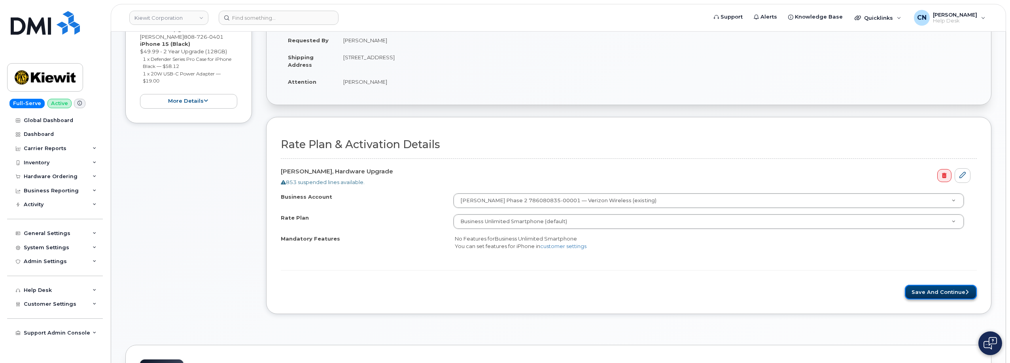
click at [927, 289] on button "Save and Continue" at bounding box center [941, 292] width 72 height 15
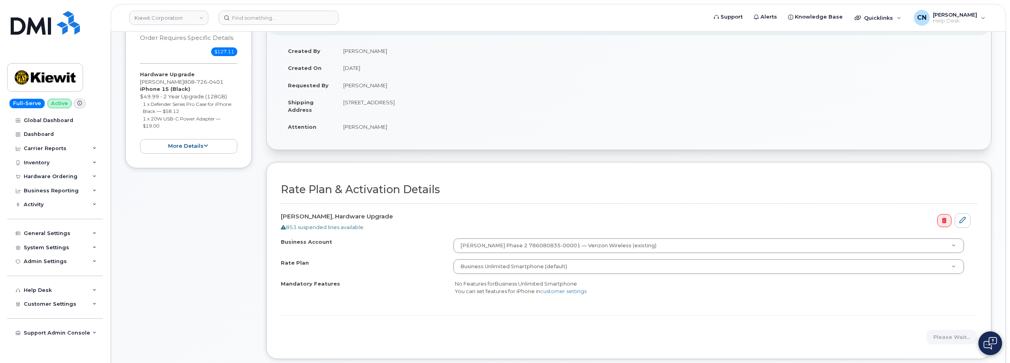
scroll to position [198, 0]
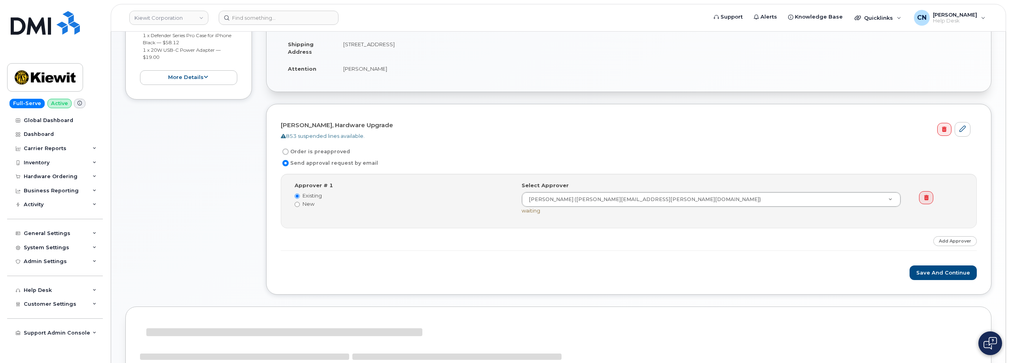
scroll to position [237, 0]
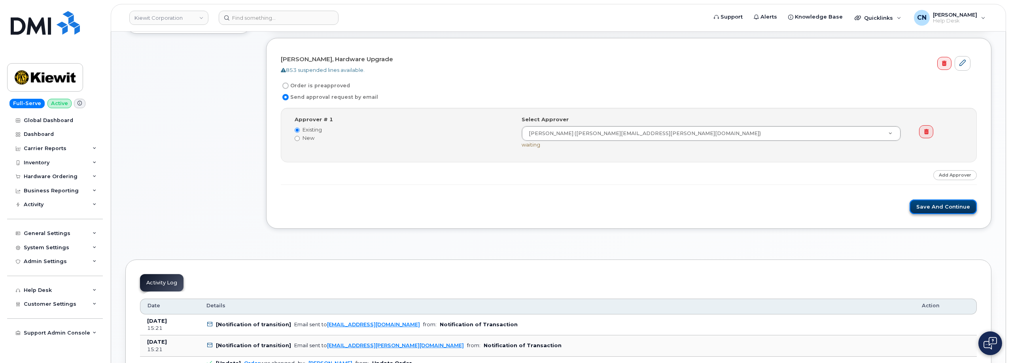
click at [932, 211] on button "Save and Continue" at bounding box center [942, 207] width 67 height 15
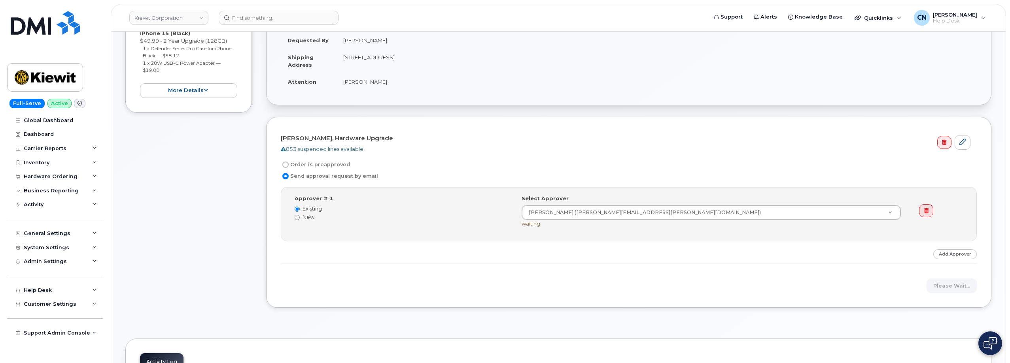
scroll to position [0, 0]
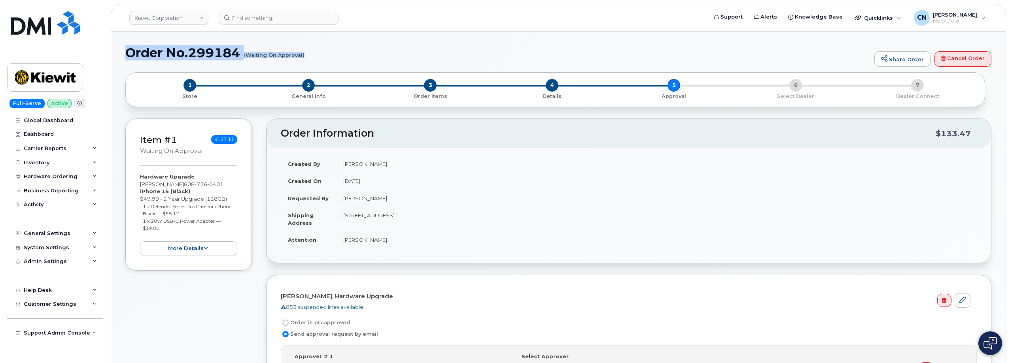
click at [304, 56] on h1 "Order No.299184 (Waiting On Approval)" at bounding box center [497, 53] width 745 height 14
click at [173, 247] on button "more details" at bounding box center [188, 249] width 97 height 15
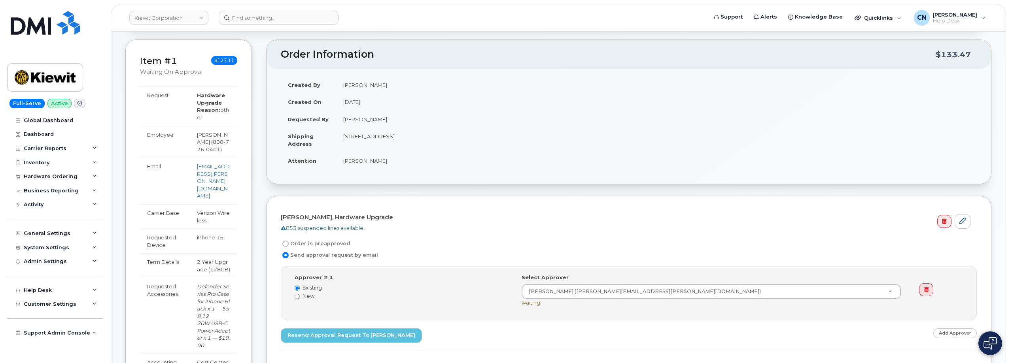
scroll to position [316, 0]
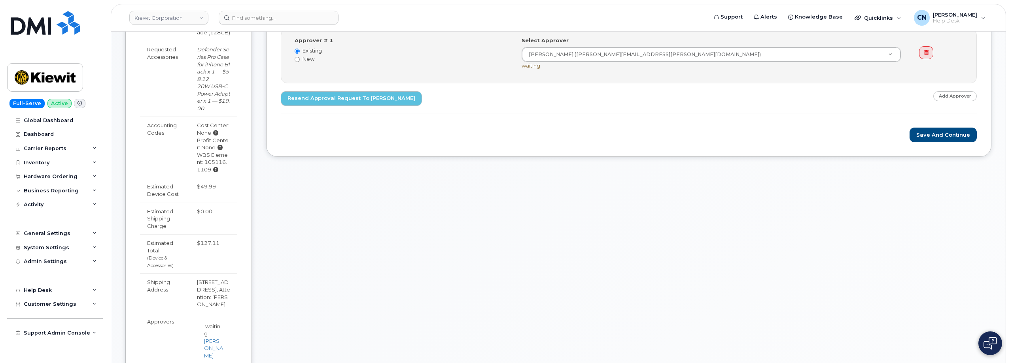
click at [939, 127] on form "[PERSON_NAME], Hardware Upgrade 853 suspended lines available. Order is preappr…" at bounding box center [629, 58] width 696 height 169
click at [926, 133] on button "Save and Continue" at bounding box center [942, 135] width 67 height 15
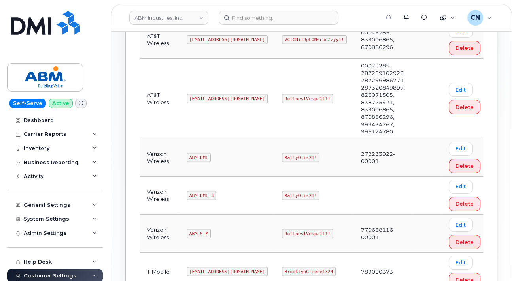
scroll to position [237, 0]
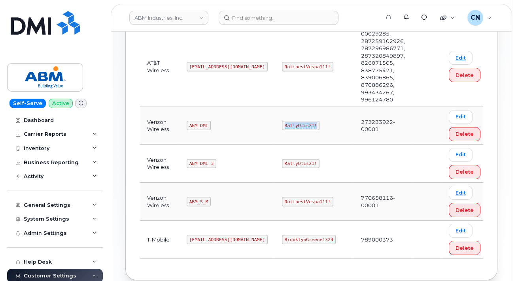
drag, startPoint x: 255, startPoint y: 103, endPoint x: 298, endPoint y: 100, distance: 44.0
click at [293, 107] on td "RallyOtis21!" at bounding box center [314, 126] width 79 height 38
copy code "RallyOtis21!"
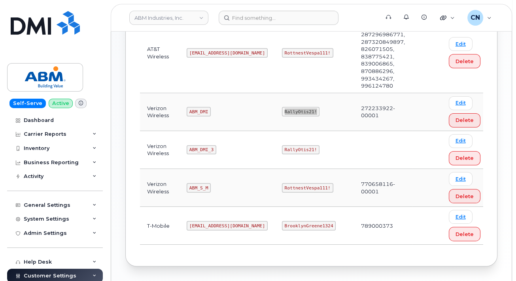
scroll to position [258, 0]
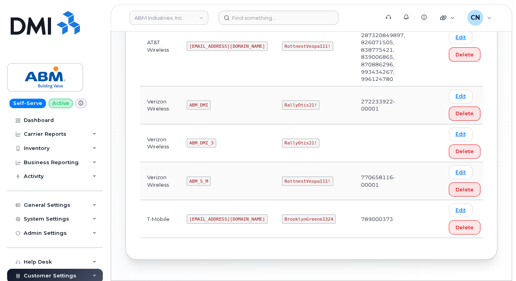
click at [187, 100] on code "ABM_DMI" at bounding box center [199, 104] width 24 height 9
drag, startPoint x: 210, startPoint y: 157, endPoint x: 187, endPoint y: 158, distance: 23.7
click at [187, 162] on td "ABM_S_M" at bounding box center [226, 181] width 95 height 38
drag, startPoint x: 212, startPoint y: 120, endPoint x: 188, endPoint y: 121, distance: 23.7
click at [188, 139] on code "ABM_DMI_3" at bounding box center [202, 143] width 30 height 9
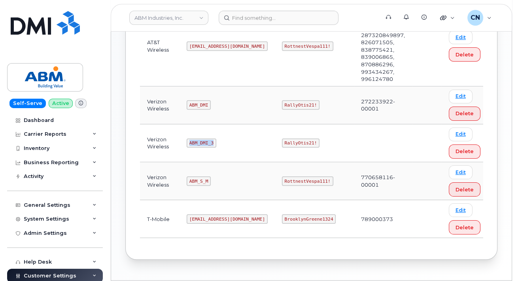
copy code "ABM_DMI_3"
drag, startPoint x: 287, startPoint y: 117, endPoint x: 246, endPoint y: 120, distance: 40.4
click at [275, 125] on td "RallyOtis21!" at bounding box center [314, 144] width 79 height 38
copy code "RallyOtis21!"
drag, startPoint x: 187, startPoint y: 80, endPoint x: 218, endPoint y: 80, distance: 30.4
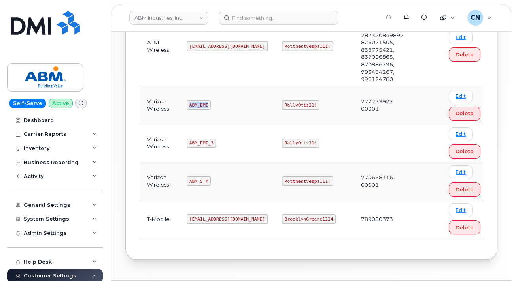
click at [218, 87] on td "ABM_DMI" at bounding box center [226, 106] width 95 height 38
copy code "ABM_DMI"
drag, startPoint x: 254, startPoint y: 80, endPoint x: 290, endPoint y: 83, distance: 35.7
click at [290, 87] on td "RallyOtis21!" at bounding box center [314, 106] width 79 height 38
copy code "RallyOtis21!"
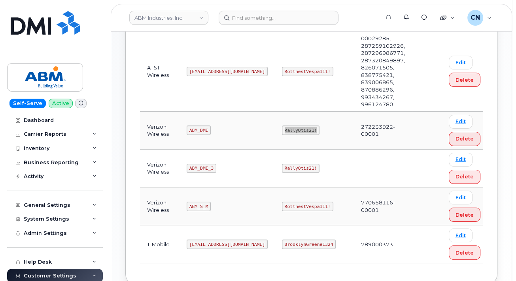
scroll to position [218, 0]
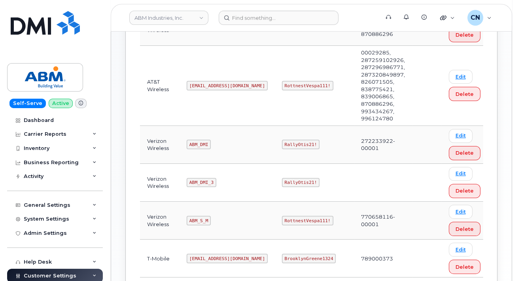
click at [206, 216] on code "ABM_S_M" at bounding box center [199, 220] width 24 height 9
drag, startPoint x: 206, startPoint y: 197, endPoint x: 180, endPoint y: 197, distance: 26.1
click at [180, 202] on td "ABM_S_M" at bounding box center [226, 221] width 95 height 38
copy code "ABM_S_M"
drag, startPoint x: 256, startPoint y: 196, endPoint x: 300, endPoint y: 195, distance: 43.9
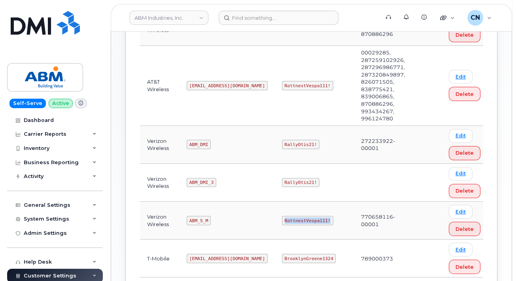
click at [300, 216] on code "RottnestVespa111!" at bounding box center [307, 220] width 51 height 9
copy code "RottnestVespa111!"
drag, startPoint x: 190, startPoint y: 72, endPoint x: 245, endPoint y: 67, distance: 55.6
click at [229, 72] on td "abm@dminc.com" at bounding box center [226, 86] width 95 height 80
copy code "abm@dminc.com"
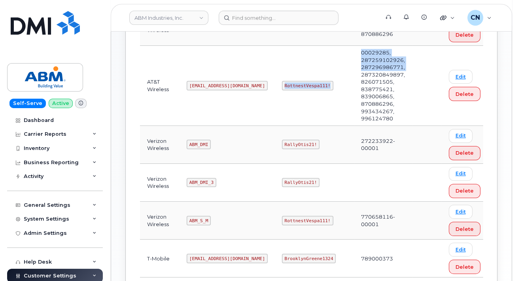
drag, startPoint x: 256, startPoint y: 72, endPoint x: 318, endPoint y: 71, distance: 62.1
click at [320, 126] on tr "AT&T Wireless abm@dminc.com RottnestVespa111! 00029285, 287259102926, 287296986…" at bounding box center [314, 145] width 348 height 38
copy tr "RottnestVespa111! 00029285, 287259102926, 287296986771,"
drag, startPoint x: 241, startPoint y: 96, endPoint x: 253, endPoint y: 93, distance: 12.8
click at [241, 96] on td "abm@dminc.com" at bounding box center [226, 86] width 95 height 80
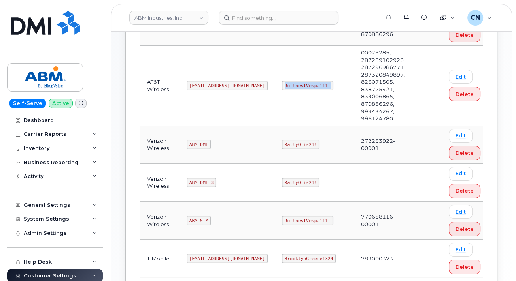
drag, startPoint x: 254, startPoint y: 72, endPoint x: 305, endPoint y: 74, distance: 51.1
click at [305, 74] on td "RottnestVespa111!" at bounding box center [314, 86] width 79 height 80
copy code "RottnestVespa111!"
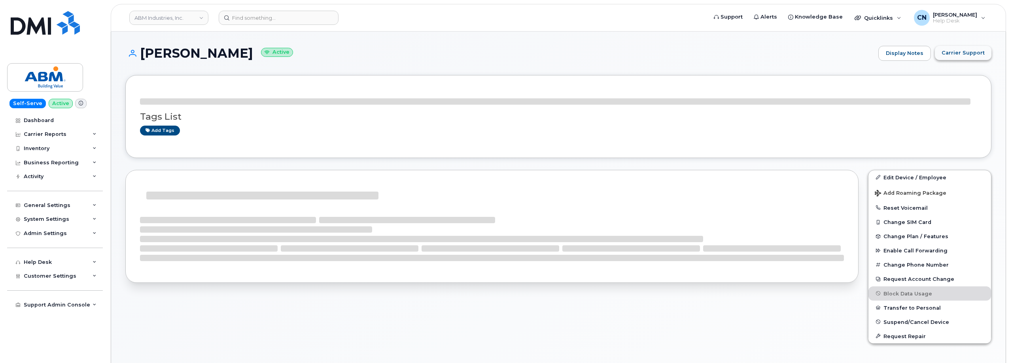
click at [973, 53] on span "Carrier Support" at bounding box center [962, 53] width 43 height 8
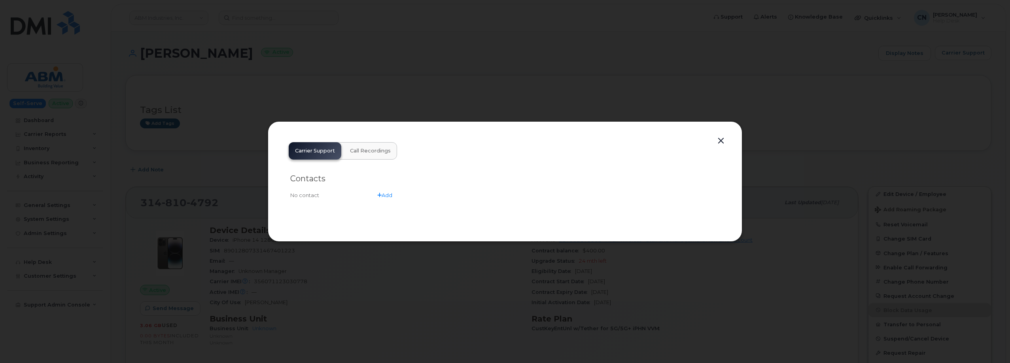
click at [721, 142] on button "button" at bounding box center [721, 141] width 12 height 11
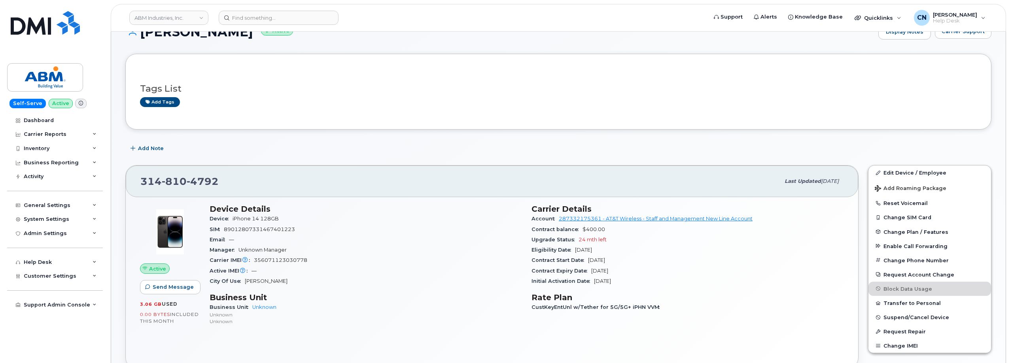
scroll to position [40, 0]
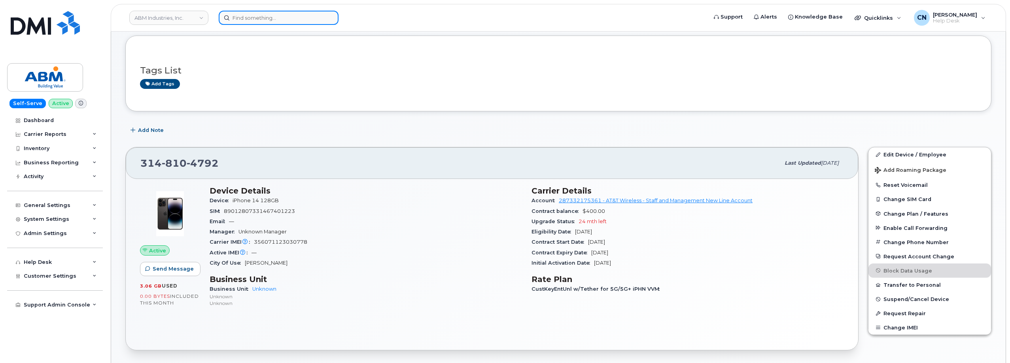
click at [242, 14] on input at bounding box center [279, 18] width 120 height 14
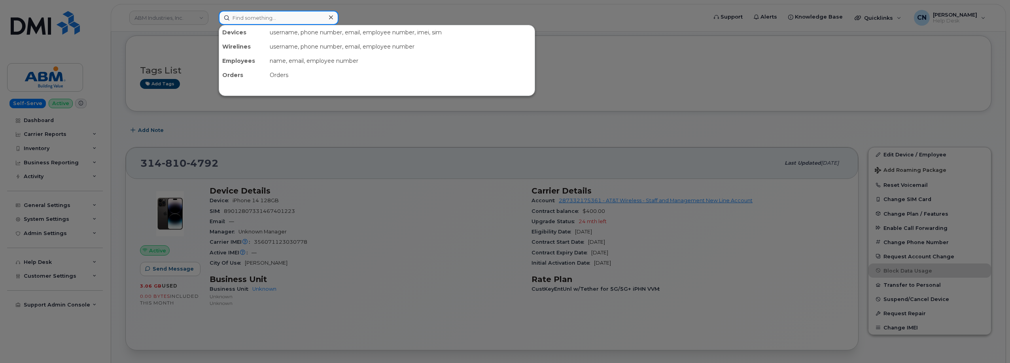
paste input "4029901508"
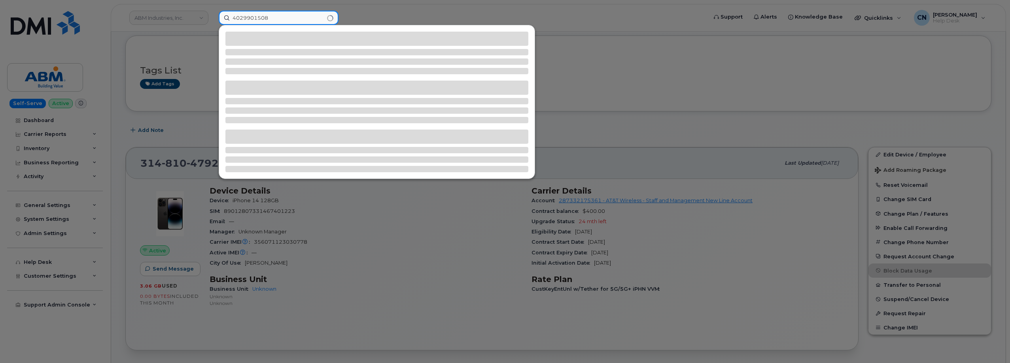
type input "4029901508"
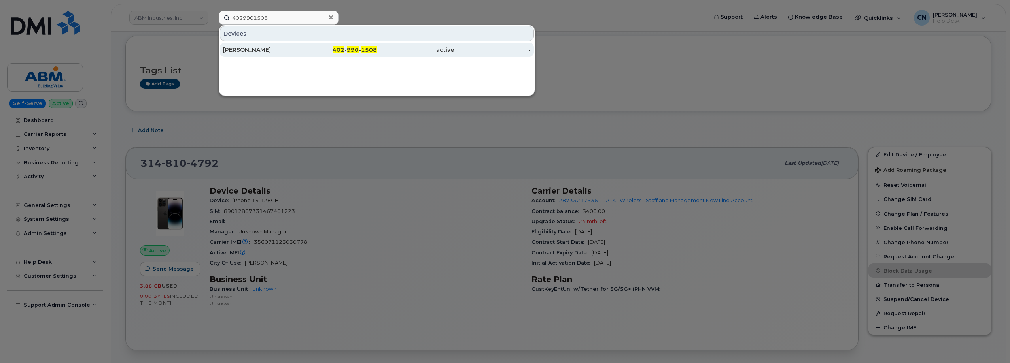
click at [263, 53] on div "Ankita Verma" at bounding box center [261, 50] width 77 height 8
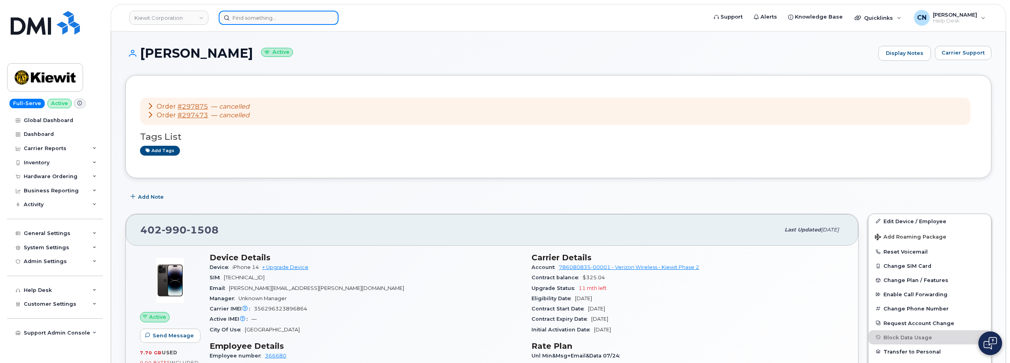
click at [260, 19] on input at bounding box center [279, 18] width 120 height 14
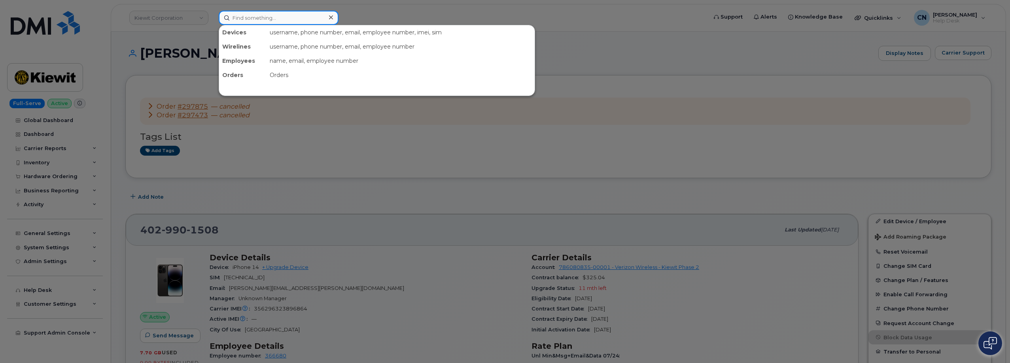
paste input "5512172522"
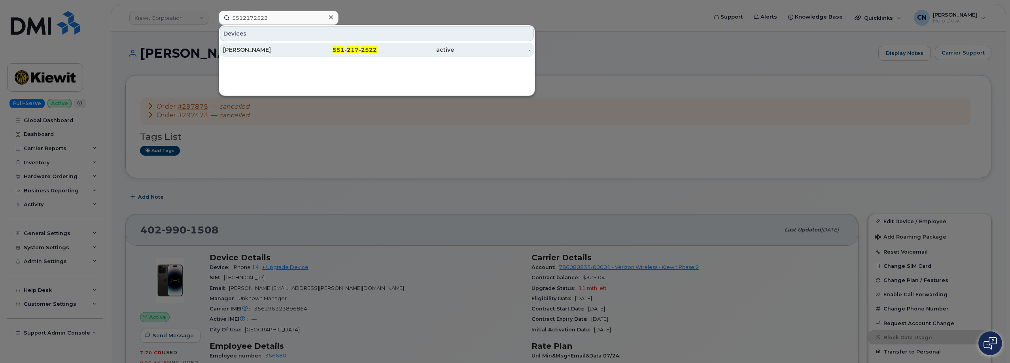
click at [300, 54] on div "[PERSON_NAME]" at bounding box center [338, 50] width 77 height 14
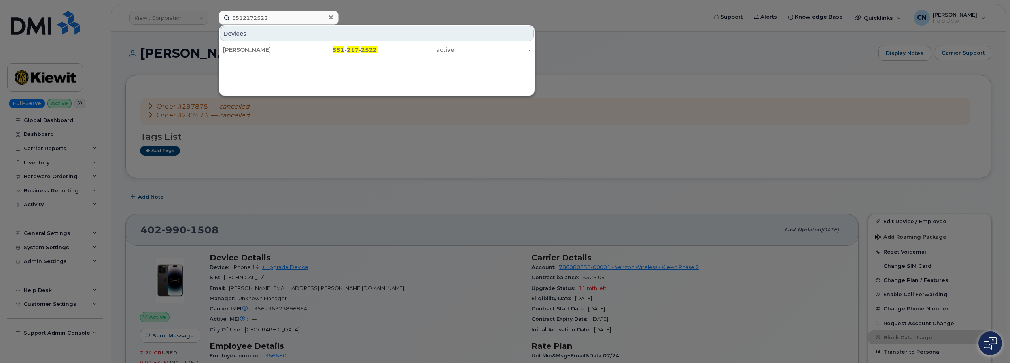
click at [706, 73] on div at bounding box center [505, 181] width 1010 height 363
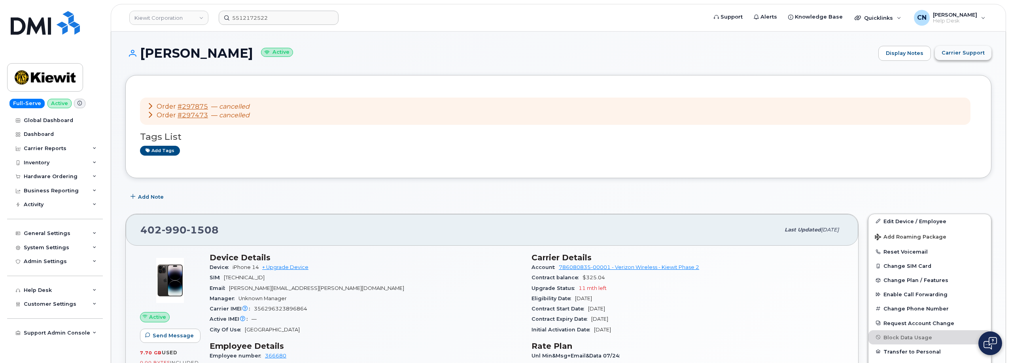
click at [976, 51] on span "Carrier Support" at bounding box center [962, 53] width 43 height 8
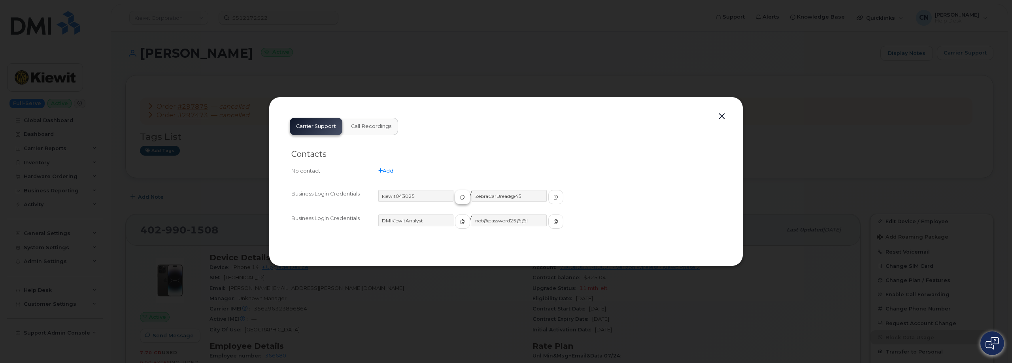
click at [455, 202] on button "button" at bounding box center [462, 197] width 15 height 14
click at [553, 200] on icon "button" at bounding box center [555, 197] width 5 height 5
click at [718, 115] on button "button" at bounding box center [722, 116] width 12 height 11
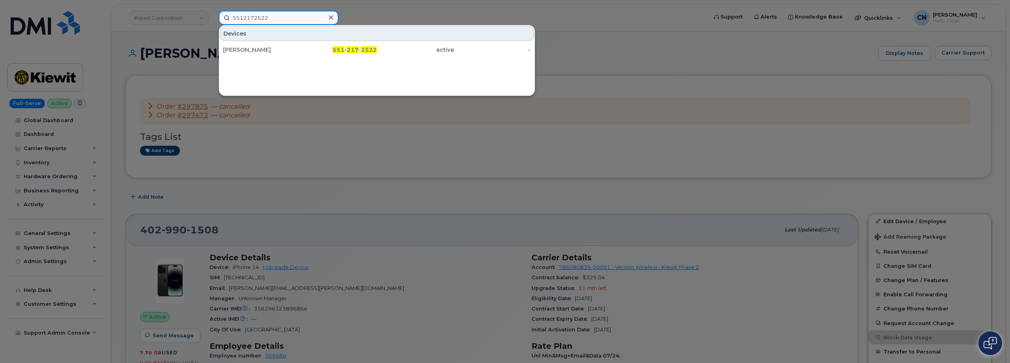
drag, startPoint x: 274, startPoint y: 17, endPoint x: 174, endPoint y: 20, distance: 99.7
click at [212, 20] on div "5512172522 Devices ROBERT RAPETTI 551 - 217 - 2522 active -" at bounding box center [460, 18] width 496 height 14
paste input "3063607174"
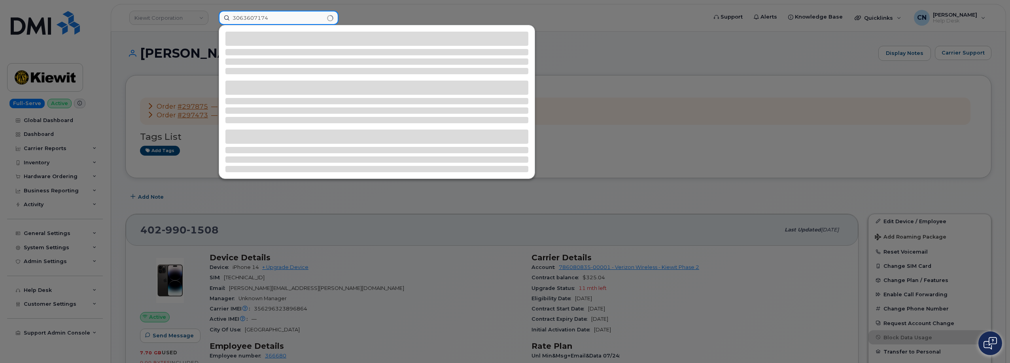
type input "3063607174"
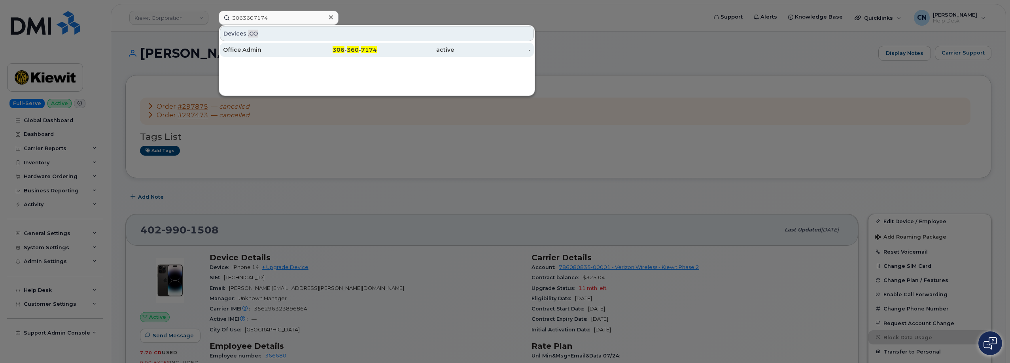
click at [242, 48] on div "Office Admin" at bounding box center [261, 50] width 77 height 8
